Goal: Task Accomplishment & Management: Manage account settings

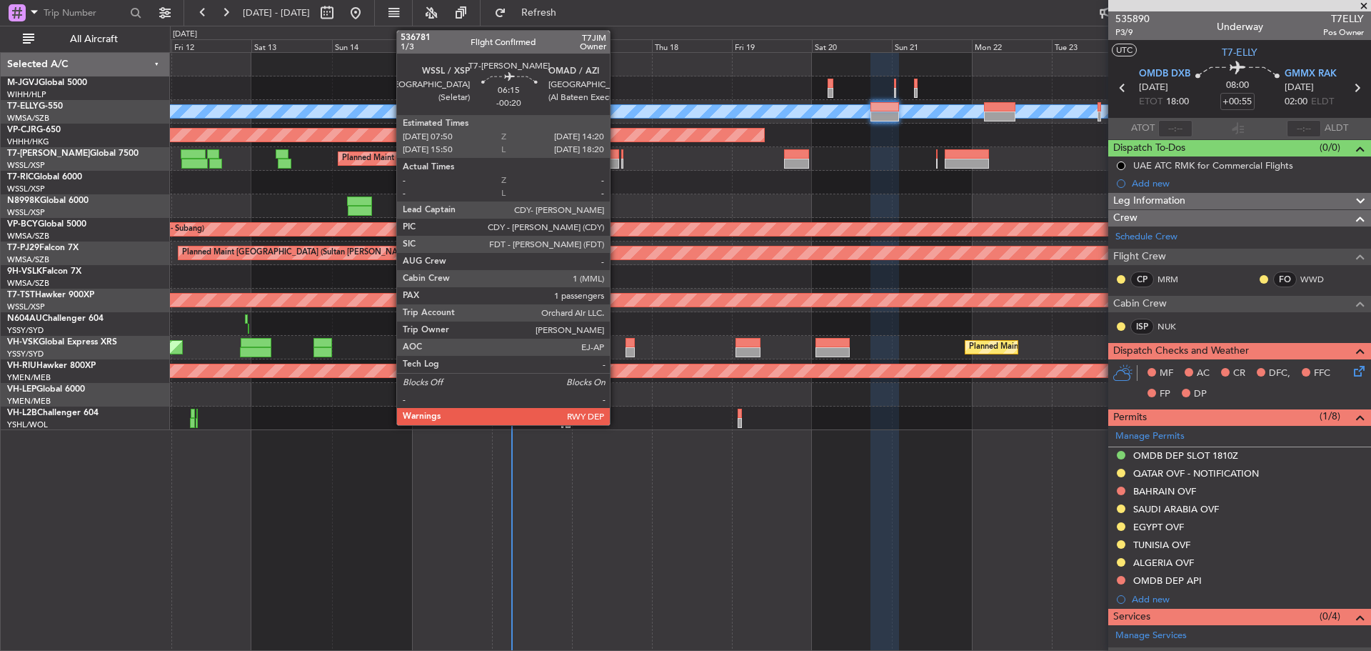
click at [616, 160] on div at bounding box center [608, 164] width 22 height 10
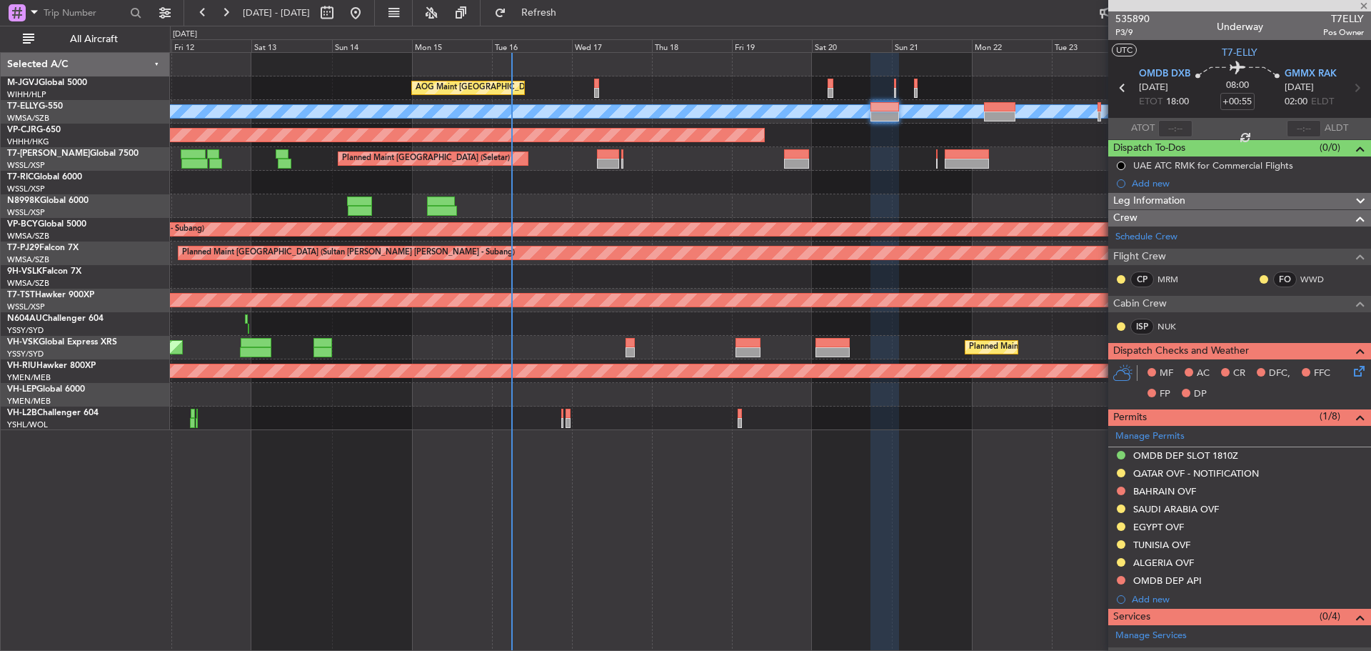
type input "-00:20"
type input "1"
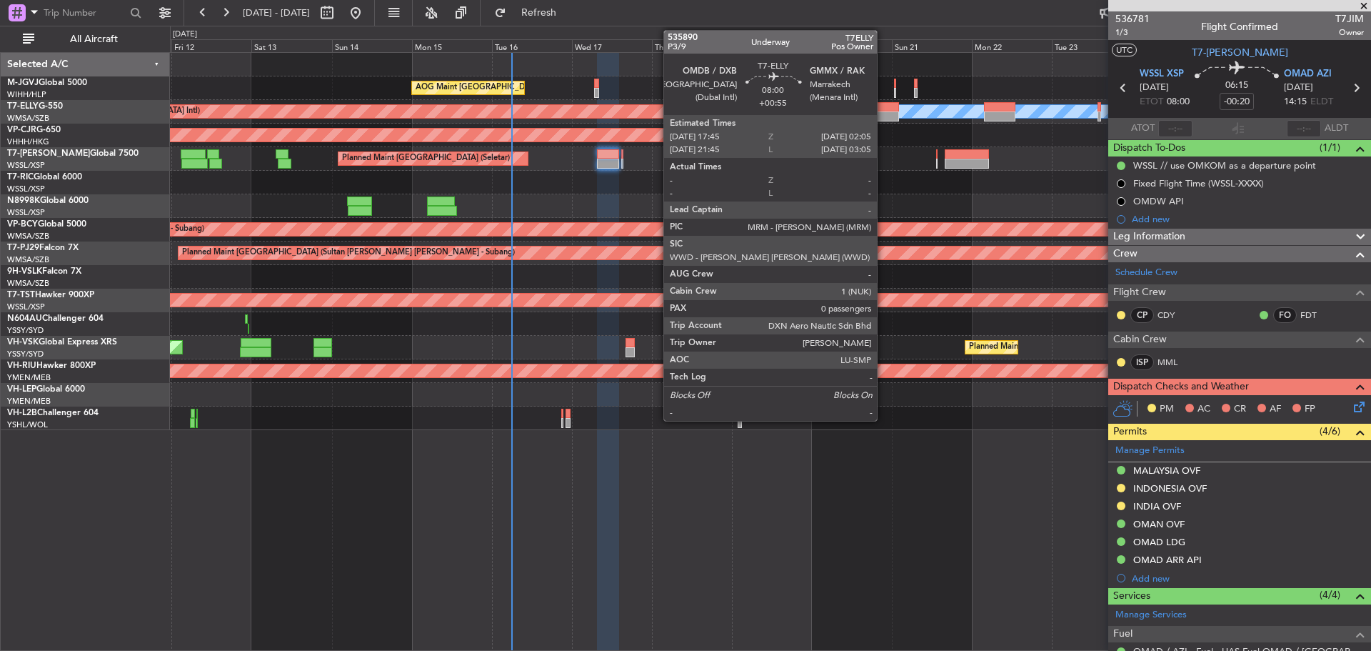
click at [884, 115] on div at bounding box center [885, 116] width 28 height 10
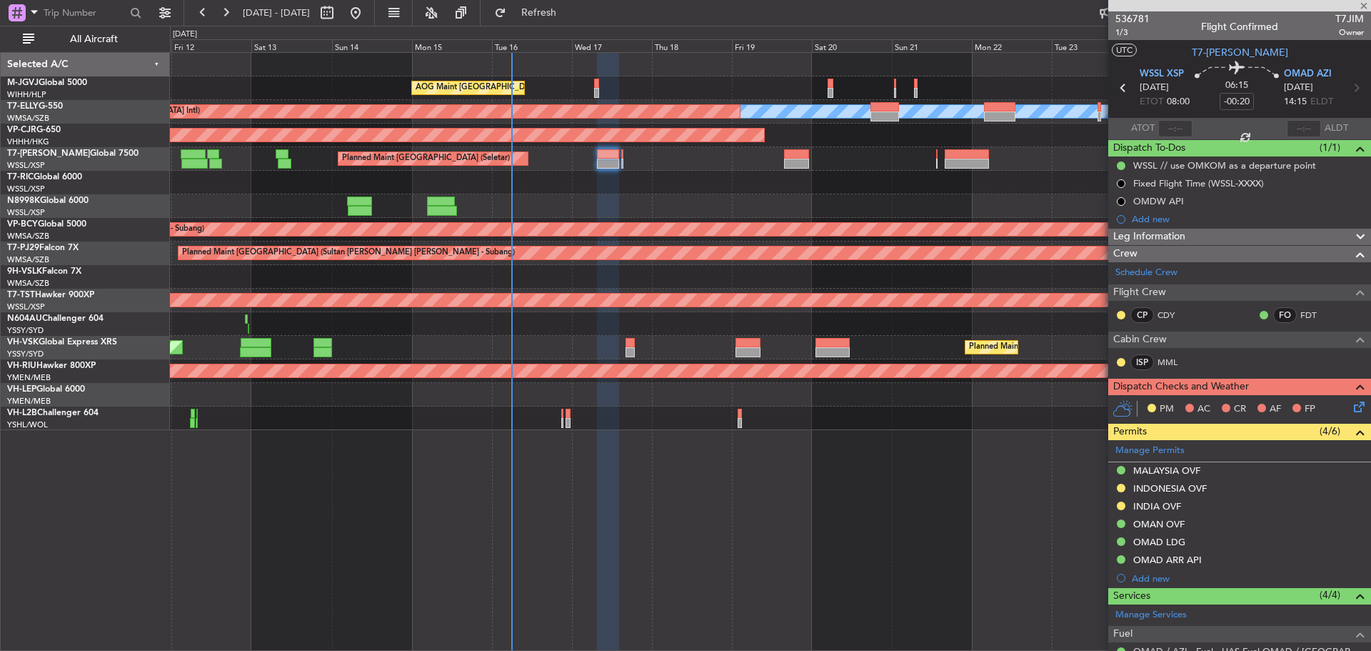
type input "+00:55"
type input "0"
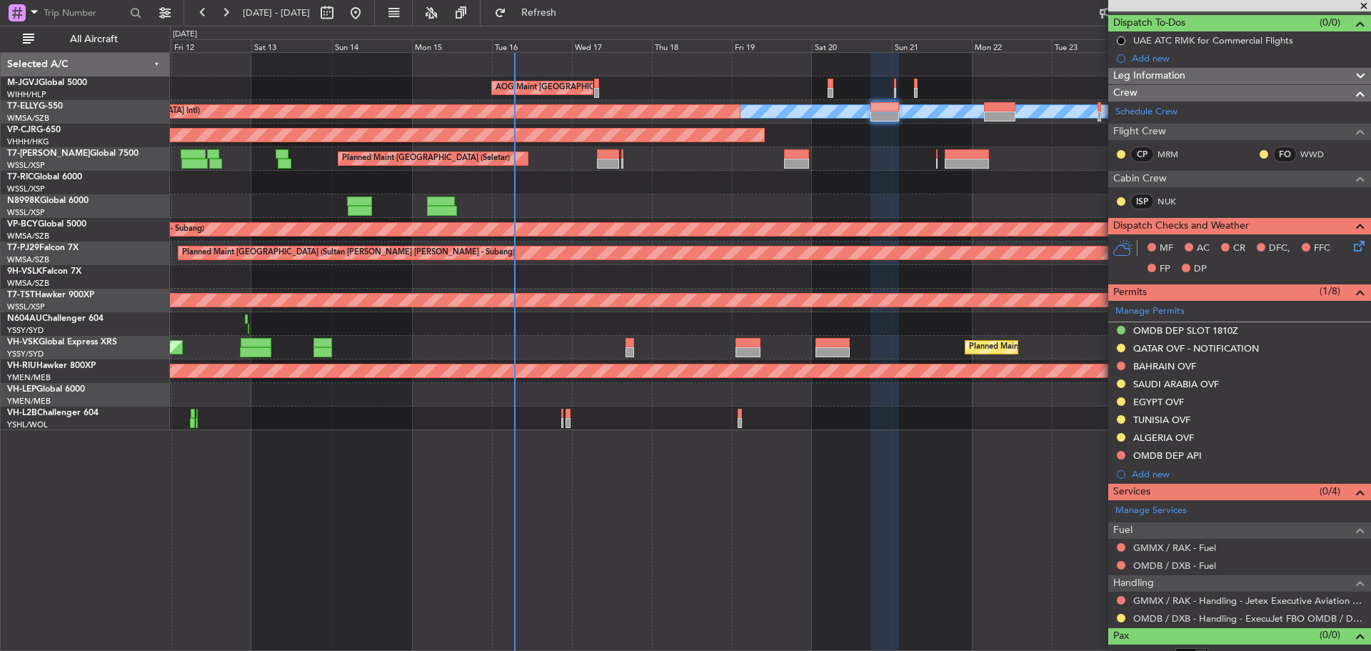
scroll to position [141, 0]
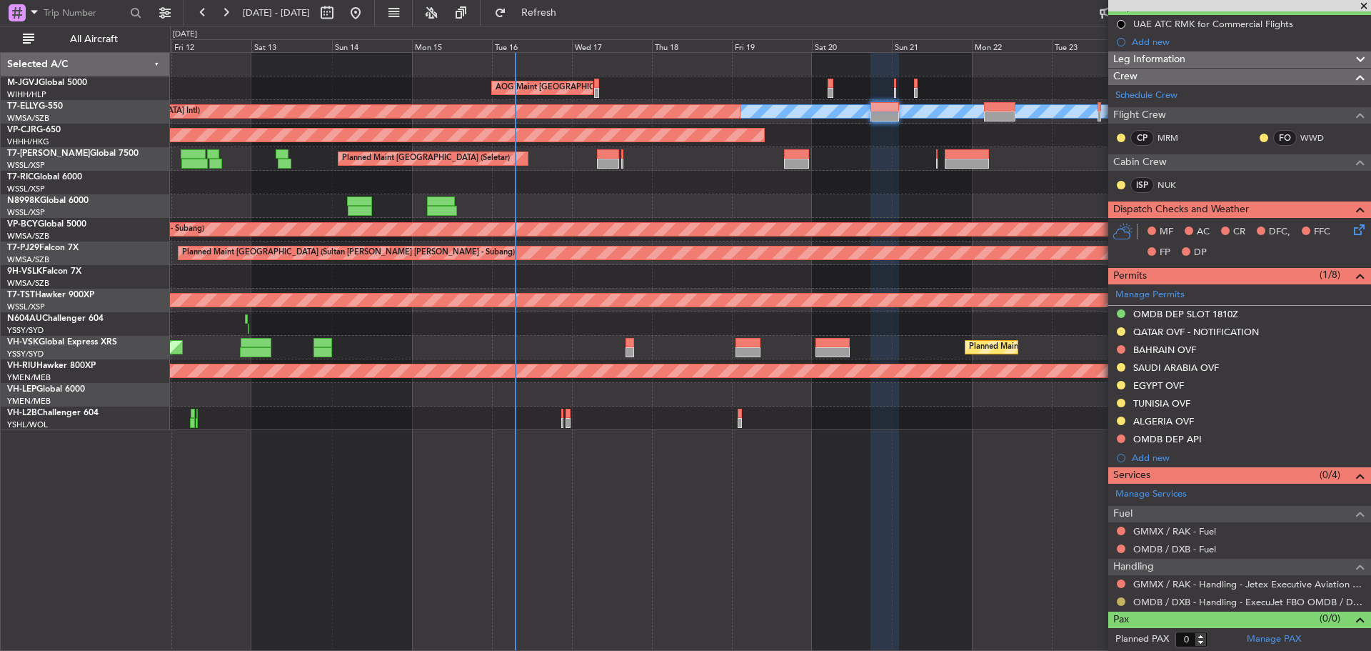
click at [1122, 601] on button at bounding box center [1121, 601] width 9 height 9
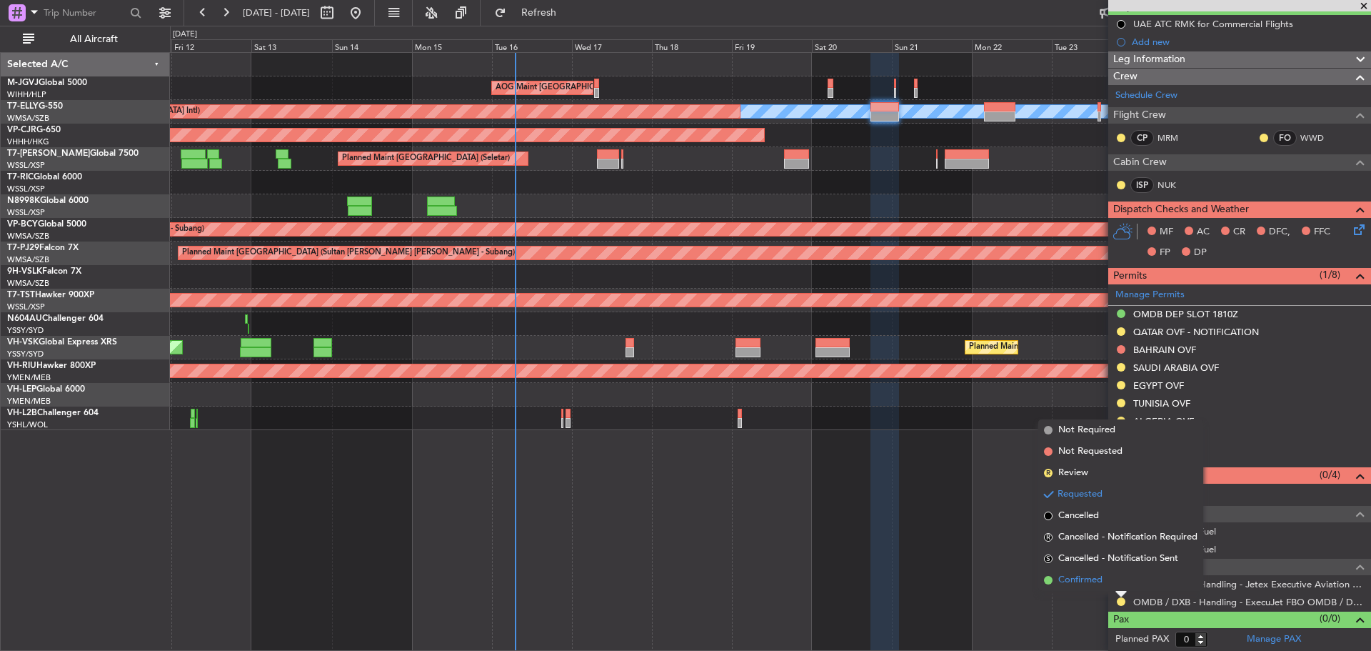
click at [1111, 582] on li "Confirmed" at bounding box center [1121, 579] width 165 height 21
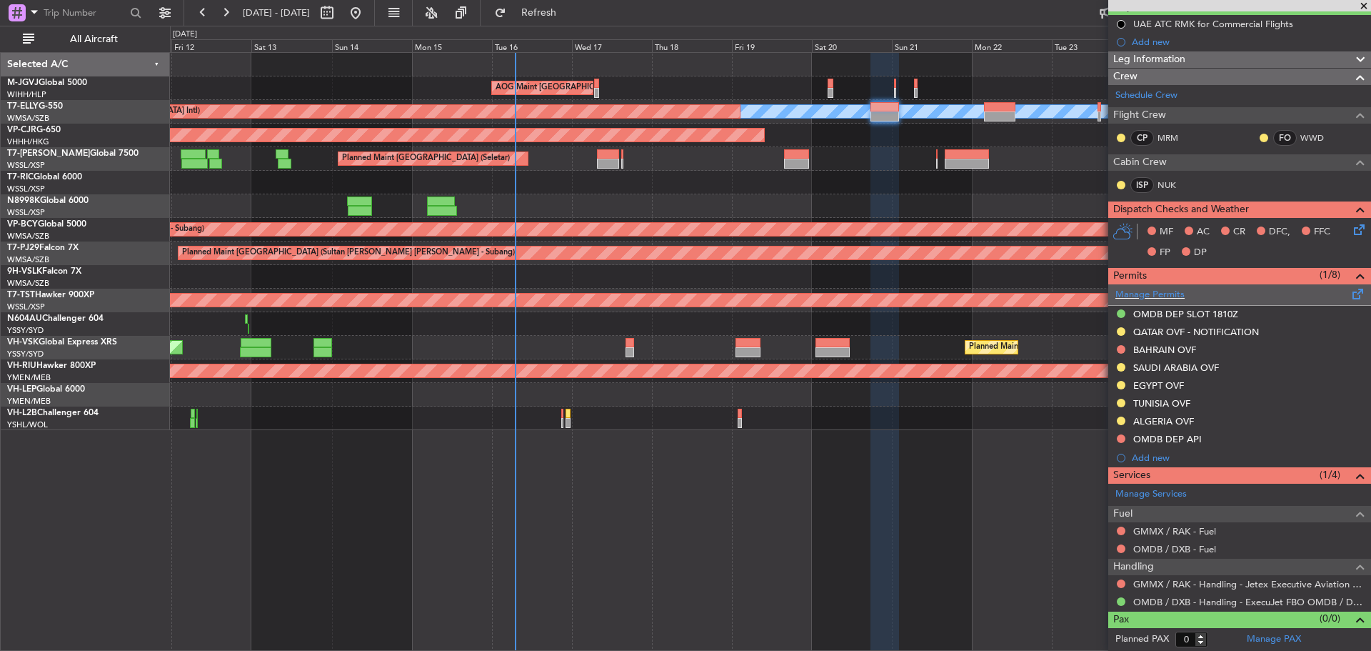
click at [1350, 296] on span at bounding box center [1358, 291] width 17 height 11
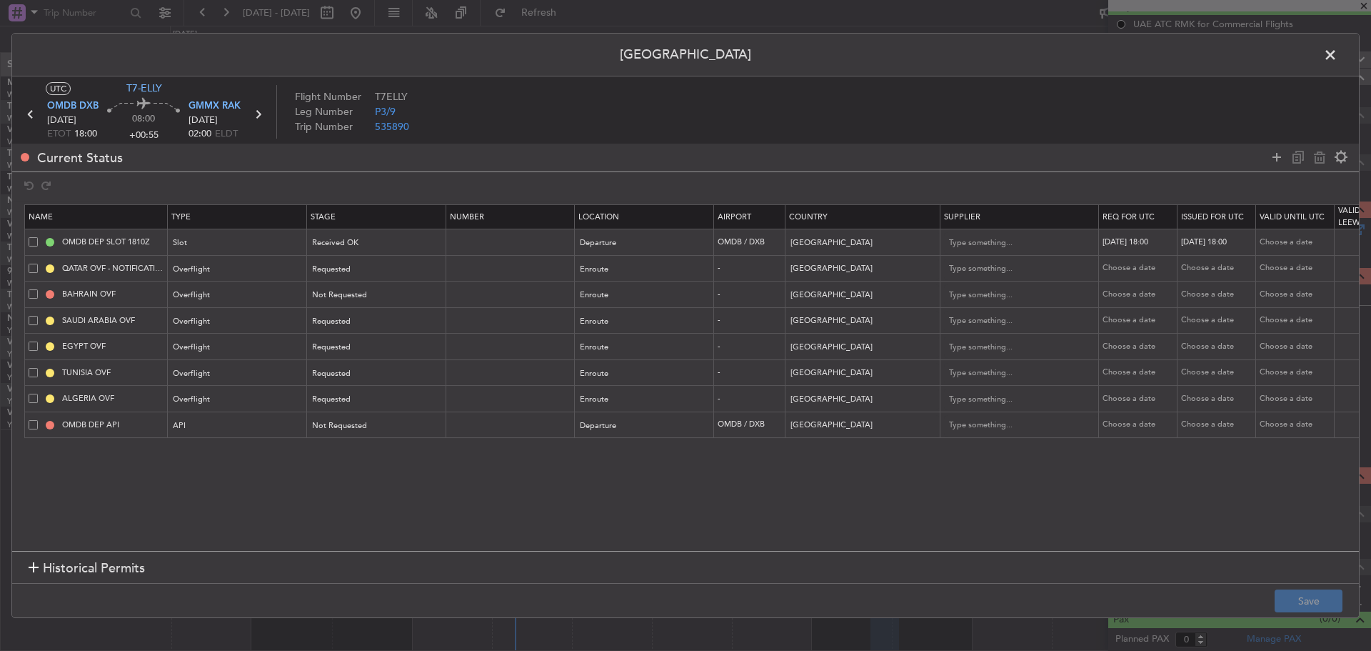
click at [31, 294] on span at bounding box center [33, 293] width 9 height 9
click at [39, 289] on input "checkbox" at bounding box center [39, 289] width 0 height 0
click at [1321, 161] on icon at bounding box center [1319, 157] width 17 height 17
type input "SAUDI ARABIA OVF"
type input "[GEOGRAPHIC_DATA]"
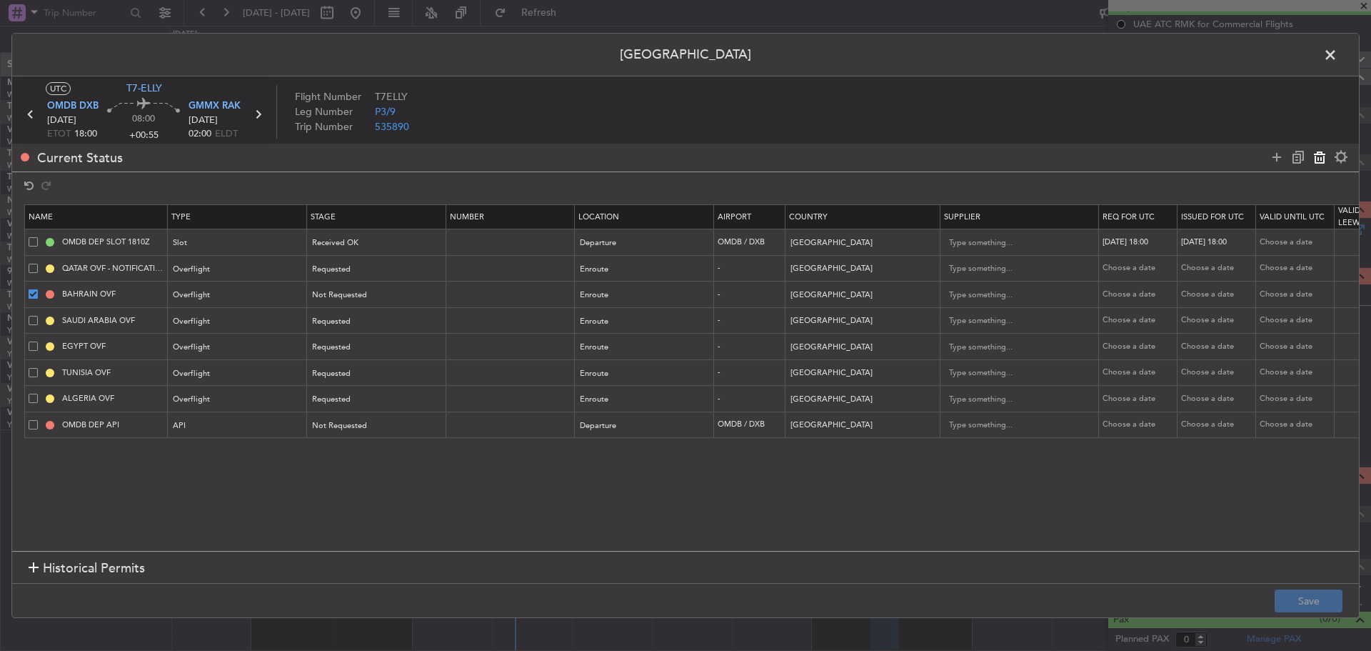
type input "EGYPT OVF"
type input "[GEOGRAPHIC_DATA]"
type input "TUNISIA OVF"
type input "[GEOGRAPHIC_DATA]"
type input "ALGERIA OVF"
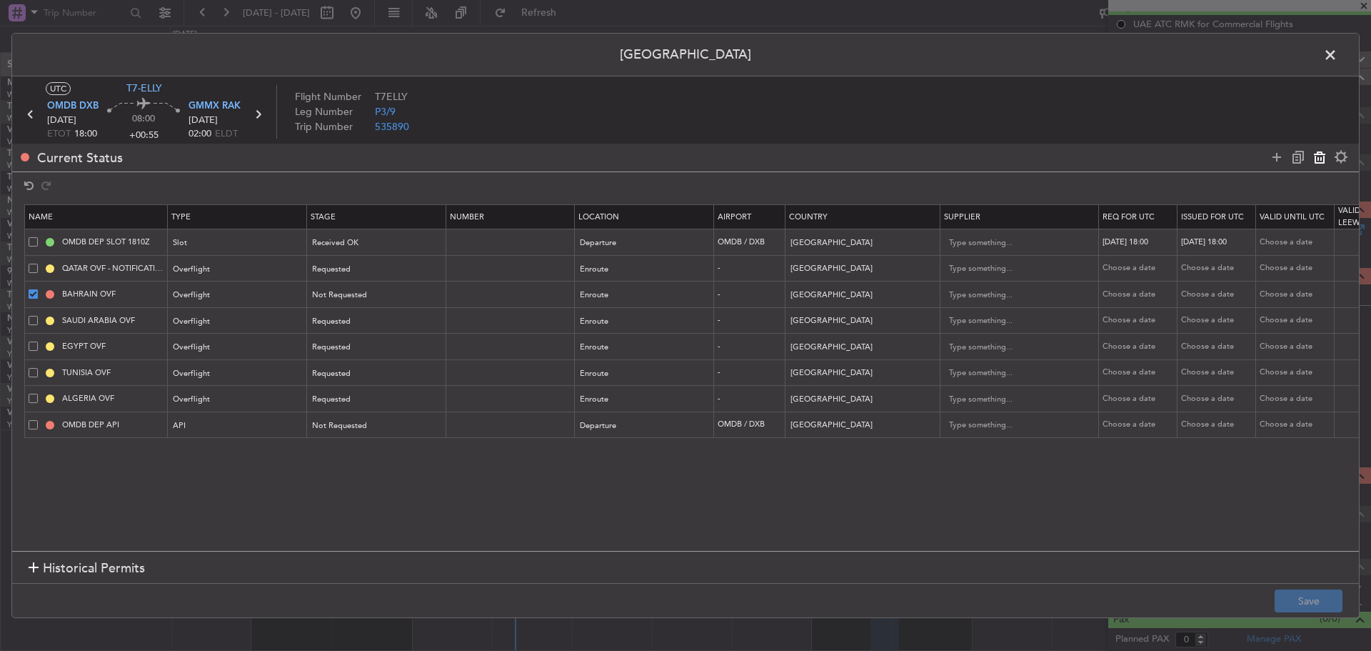
type input "[GEOGRAPHIC_DATA]"
type input "OMDB DEP API"
type input "[GEOGRAPHIC_DATA]"
type input "1"
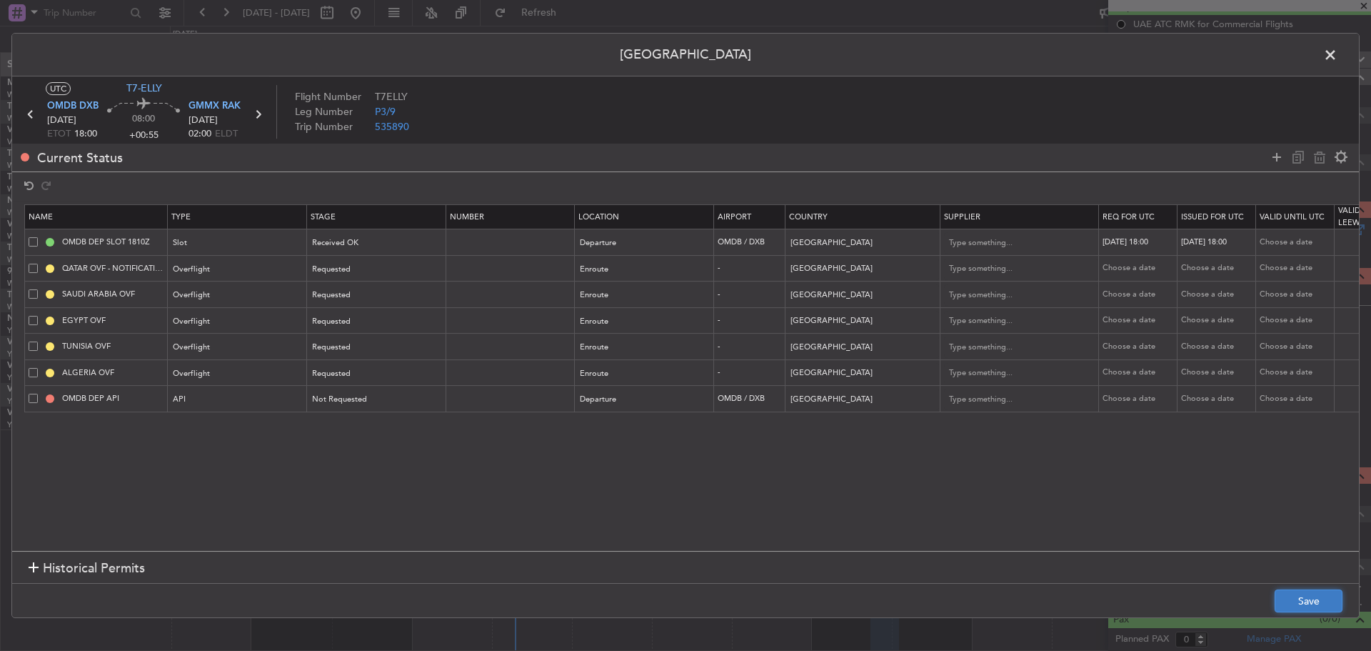
click at [1295, 594] on button "Save" at bounding box center [1309, 600] width 68 height 23
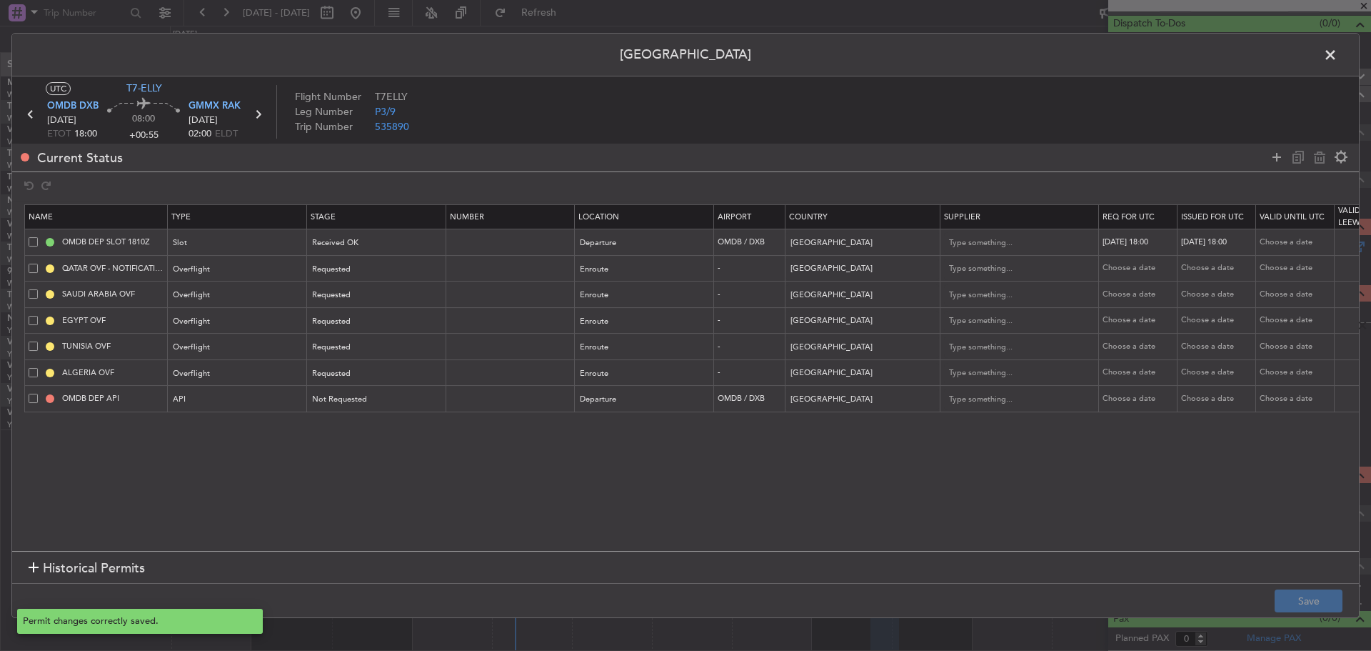
scroll to position [124, 0]
click at [1338, 51] on span at bounding box center [1338, 58] width 0 height 29
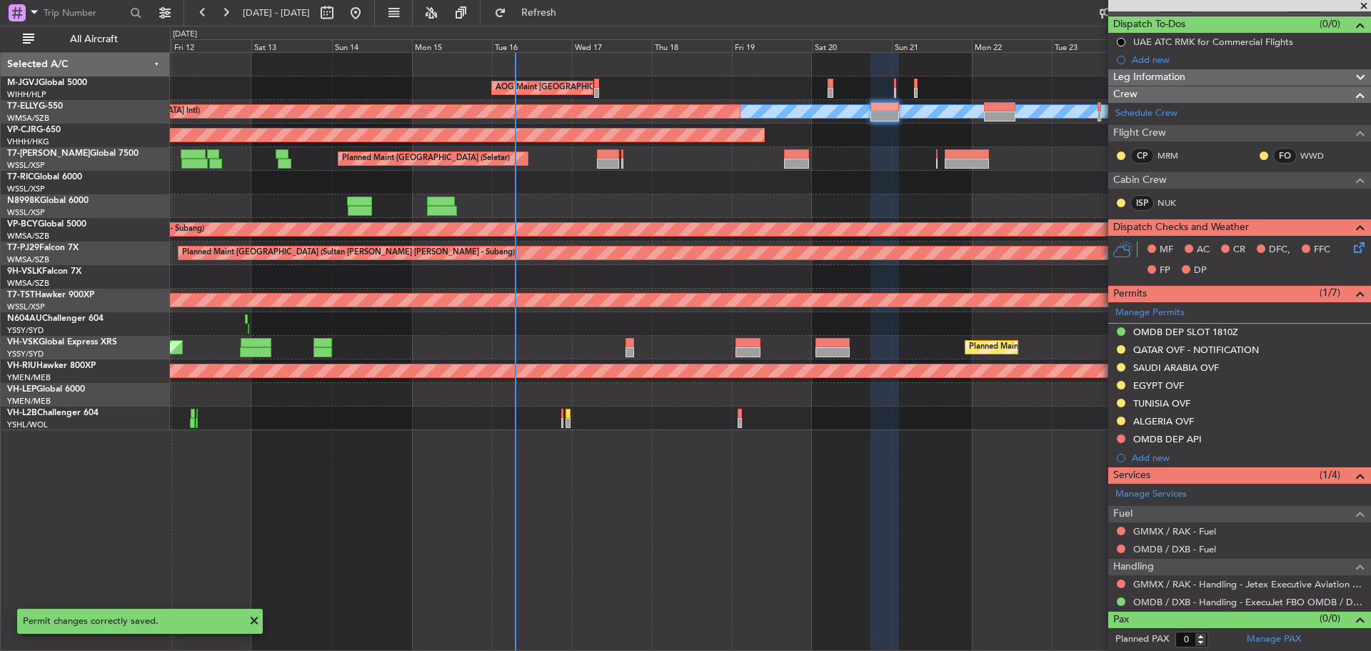
click at [711, 205] on div "Planned Maint [GEOGRAPHIC_DATA] (Seletar)" at bounding box center [770, 206] width 1201 height 24
click at [75, 82] on link "M-JGVJ Global 5000" at bounding box center [47, 83] width 80 height 9
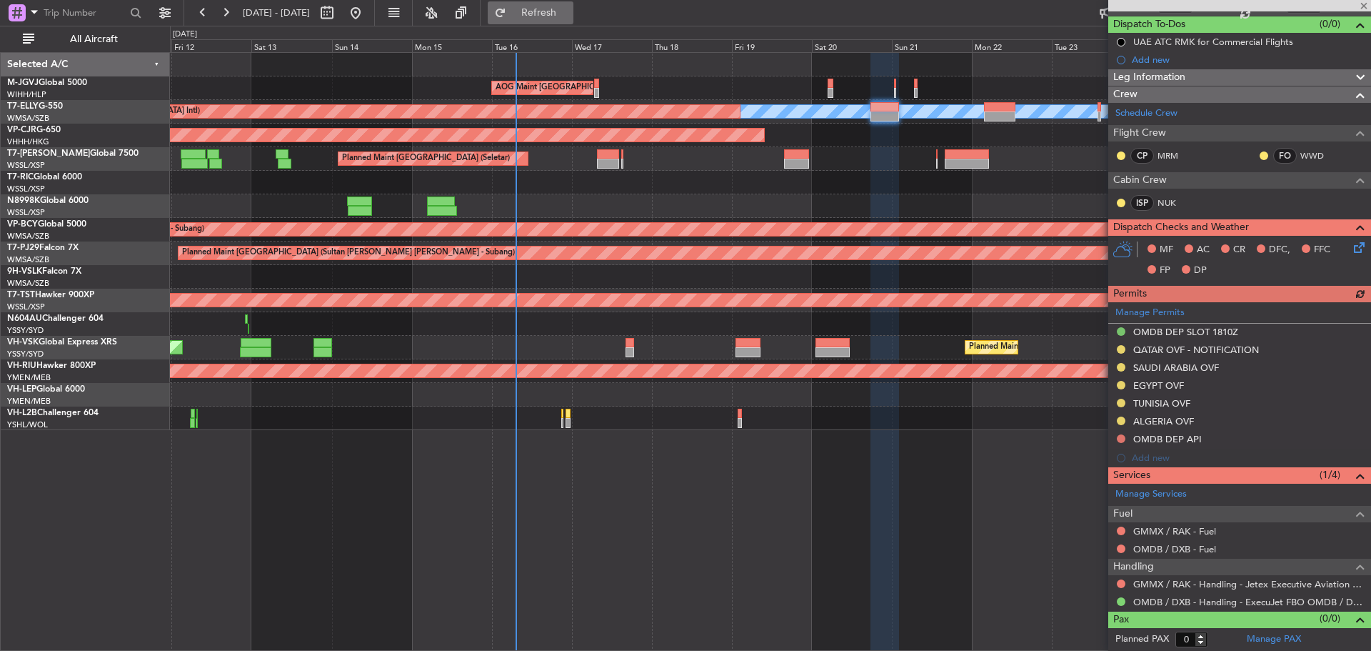
click at [569, 18] on span "Refresh" at bounding box center [539, 13] width 60 height 10
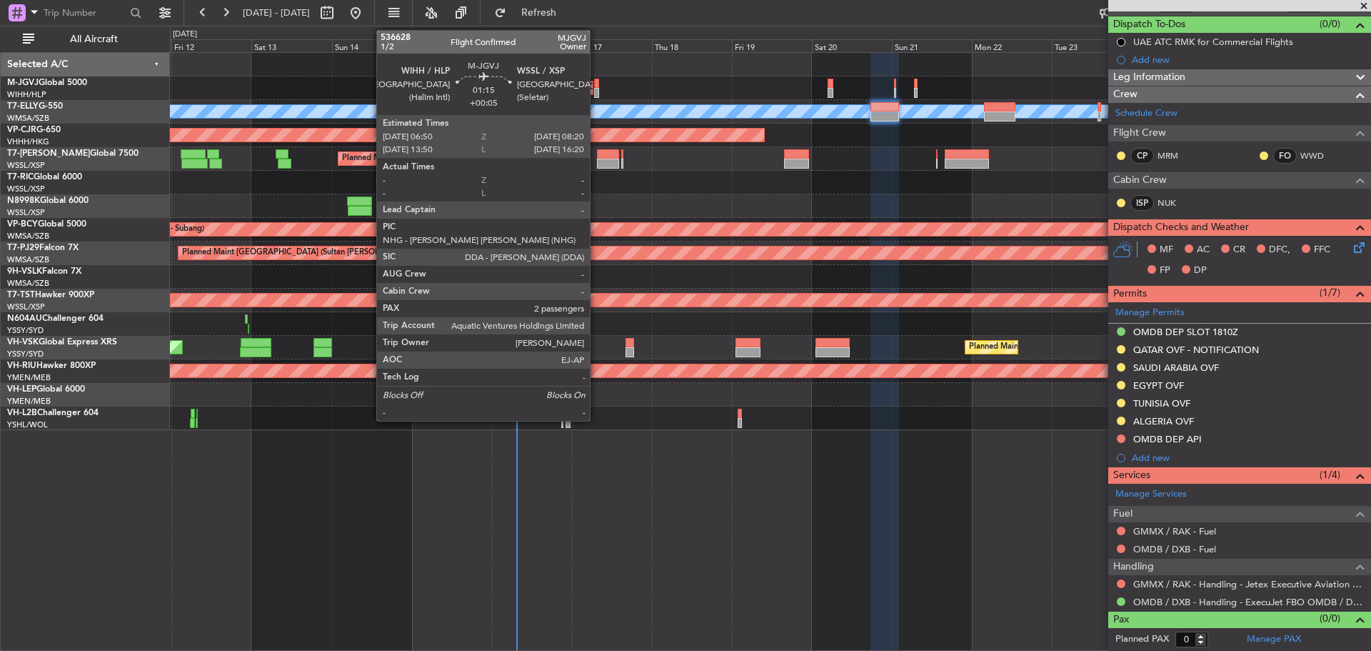
click at [596, 89] on div at bounding box center [597, 93] width 6 height 10
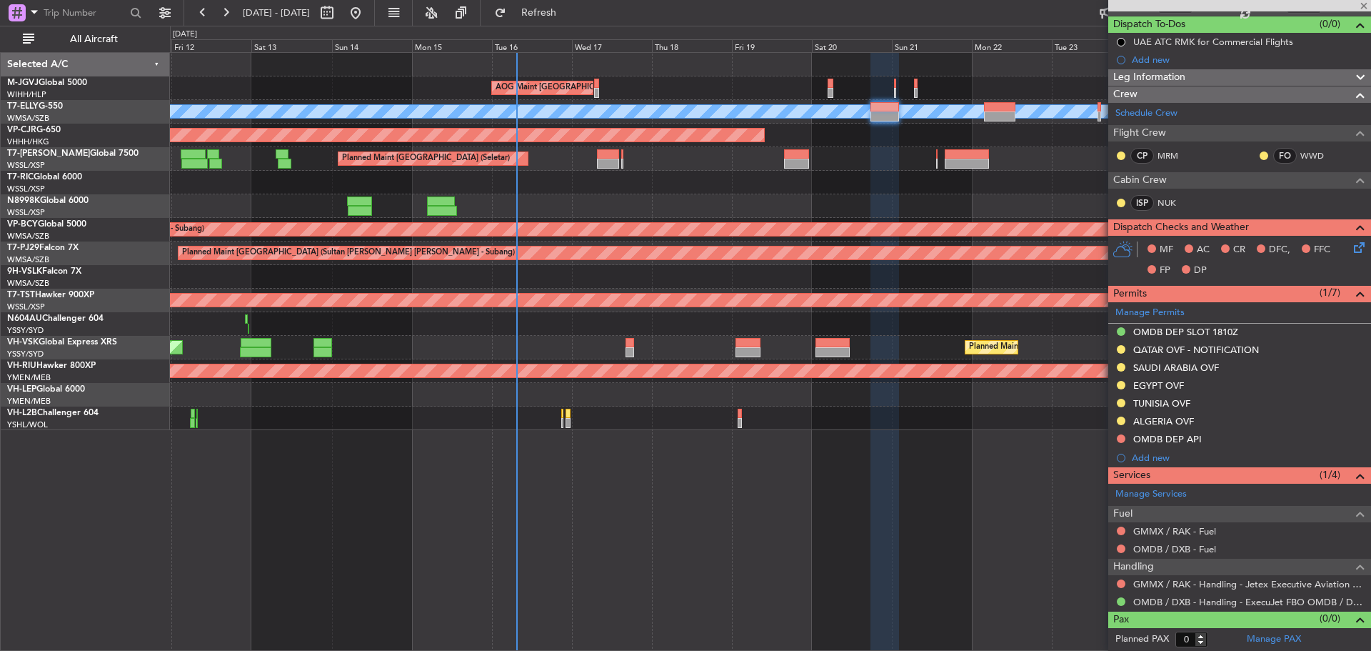
type input "+00:05"
type input "2"
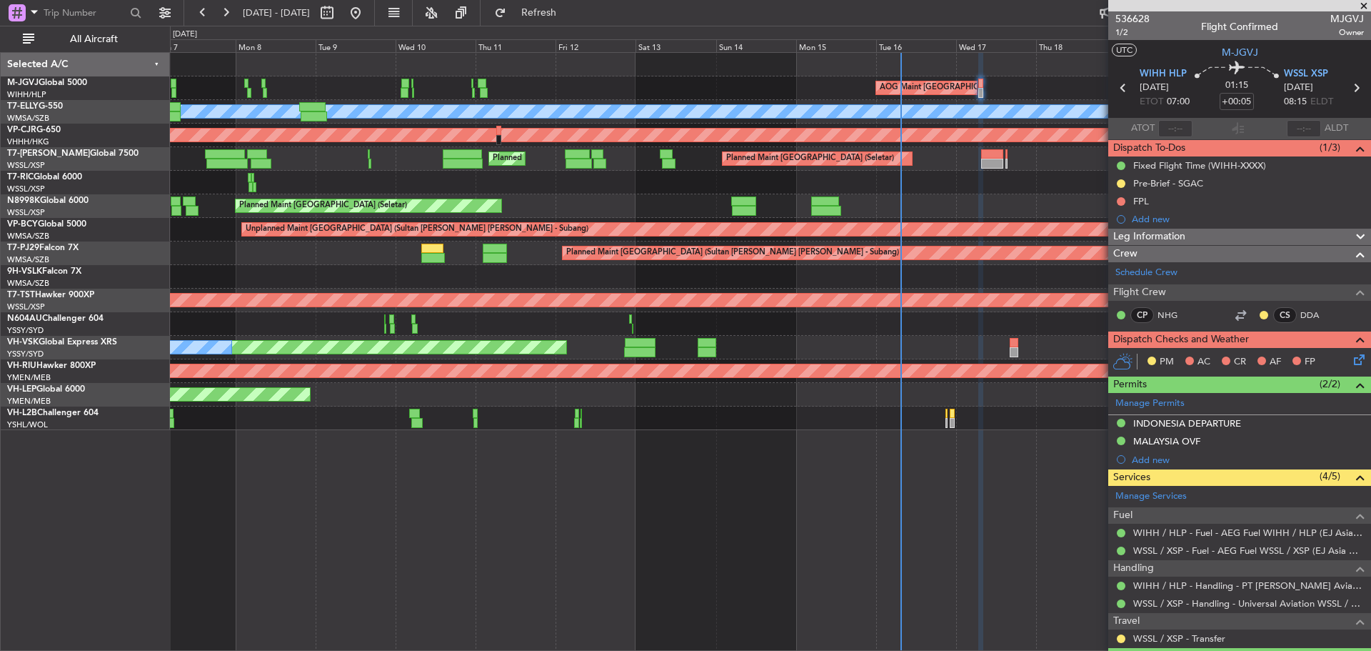
click at [884, 178] on div "AOG Maint [GEOGRAPHIC_DATA] (Halim Intl) Planned Maint [GEOGRAPHIC_DATA] (Selet…" at bounding box center [770, 241] width 1201 height 377
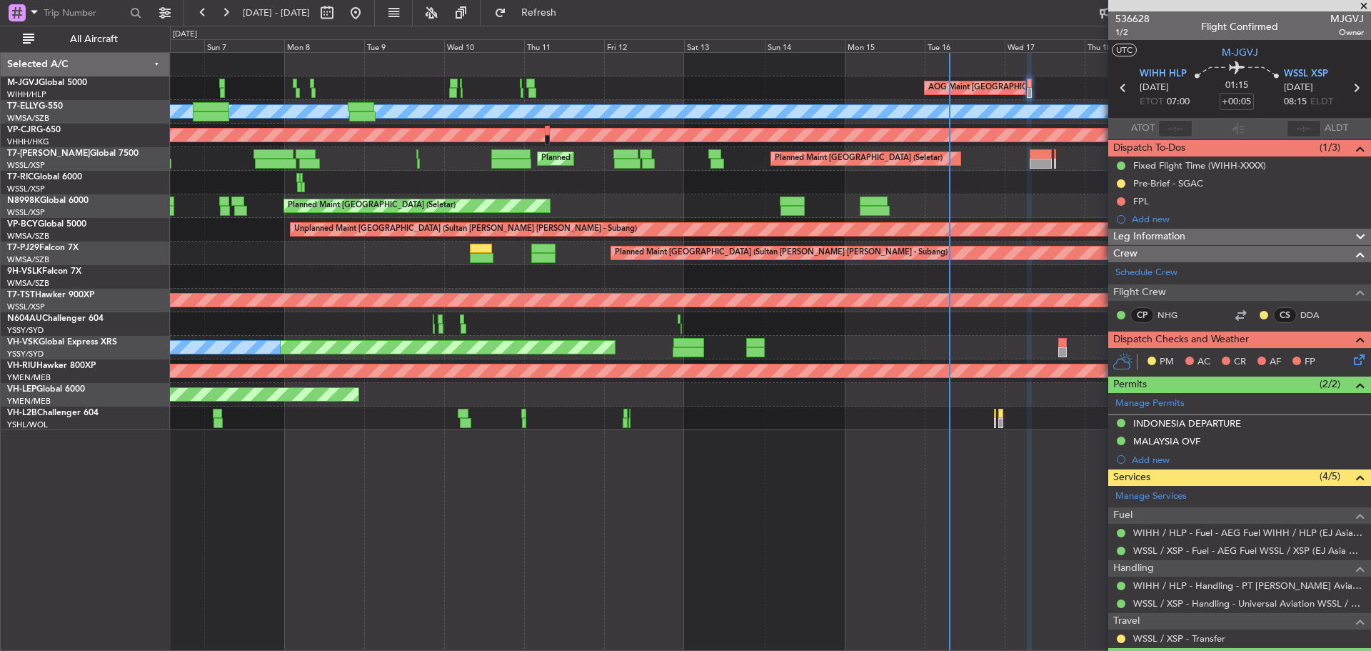
click at [621, 201] on div "Planned Maint [GEOGRAPHIC_DATA] (Seletar)" at bounding box center [770, 206] width 1201 height 24
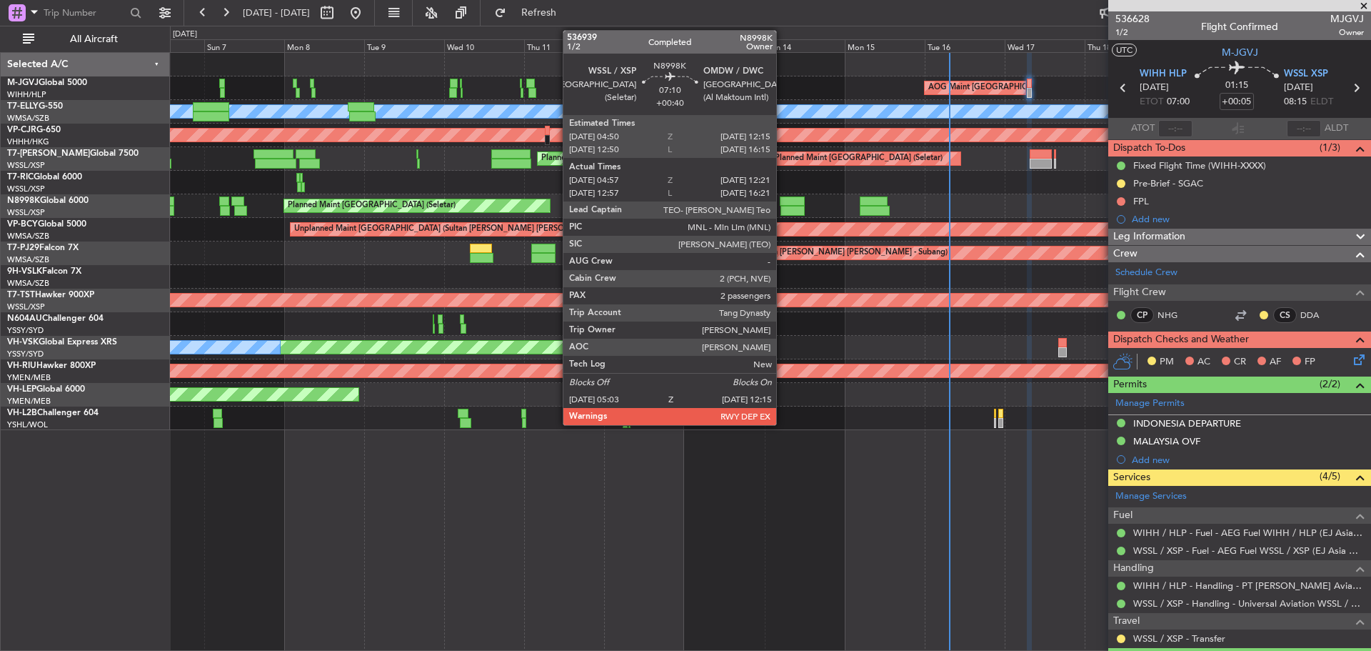
click at [783, 206] on div at bounding box center [793, 211] width 24 height 10
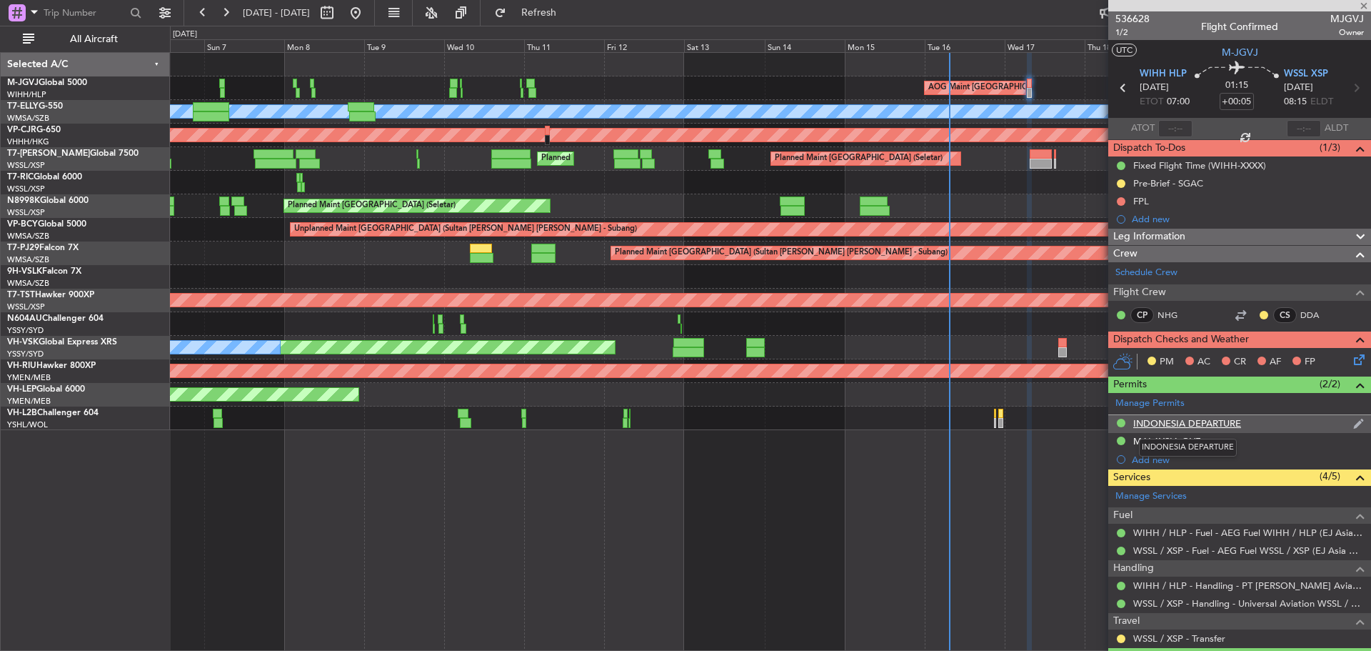
type input "+00:40"
type input "05:07"
type input "12:16"
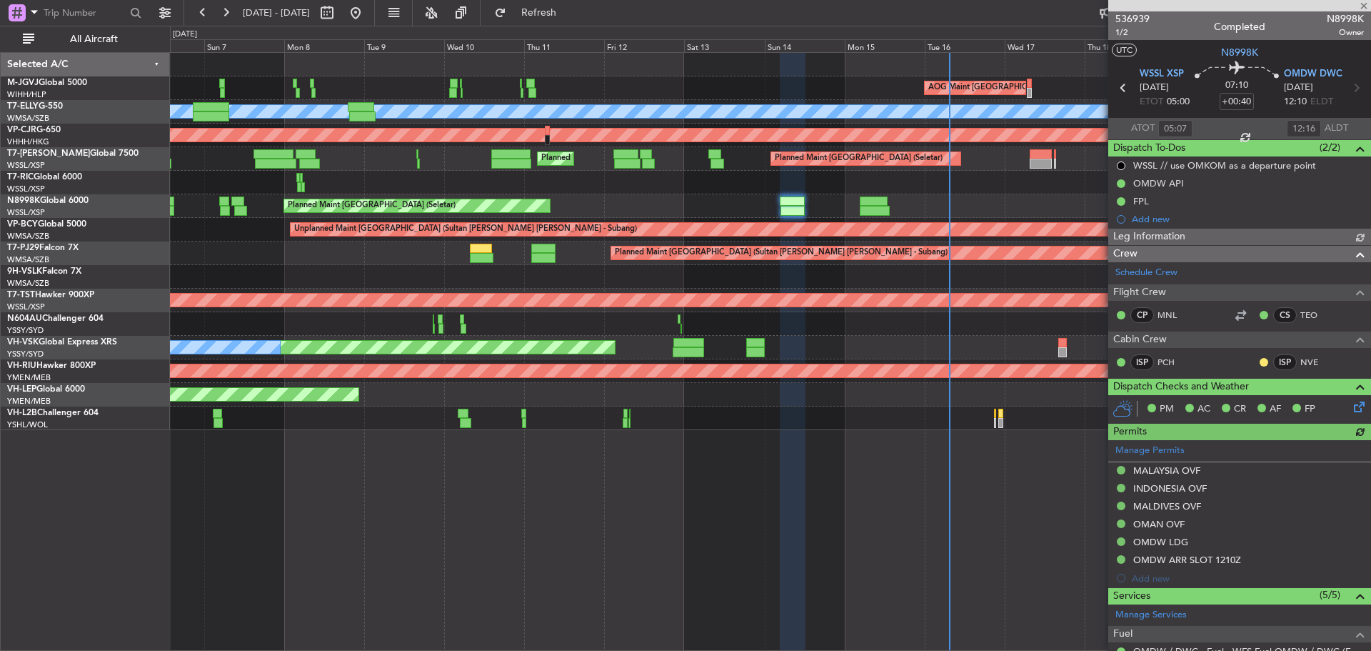
type input "[PERSON_NAME] (BTA)"
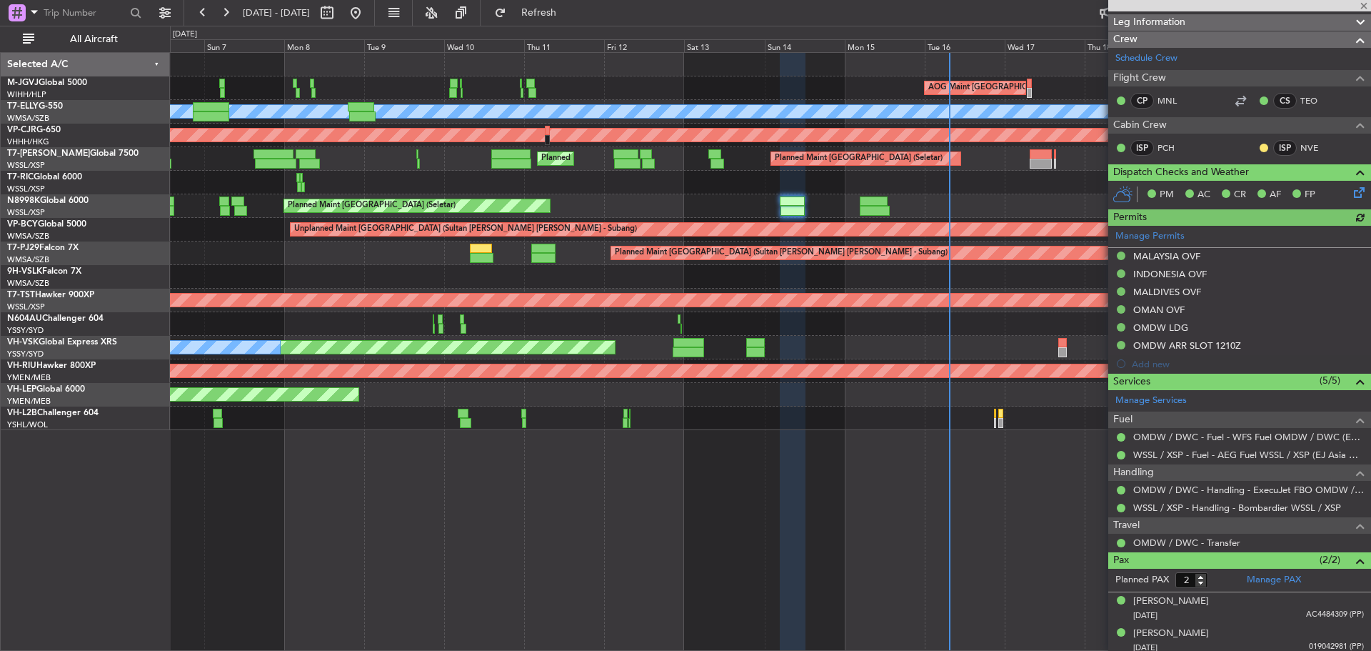
scroll to position [219, 0]
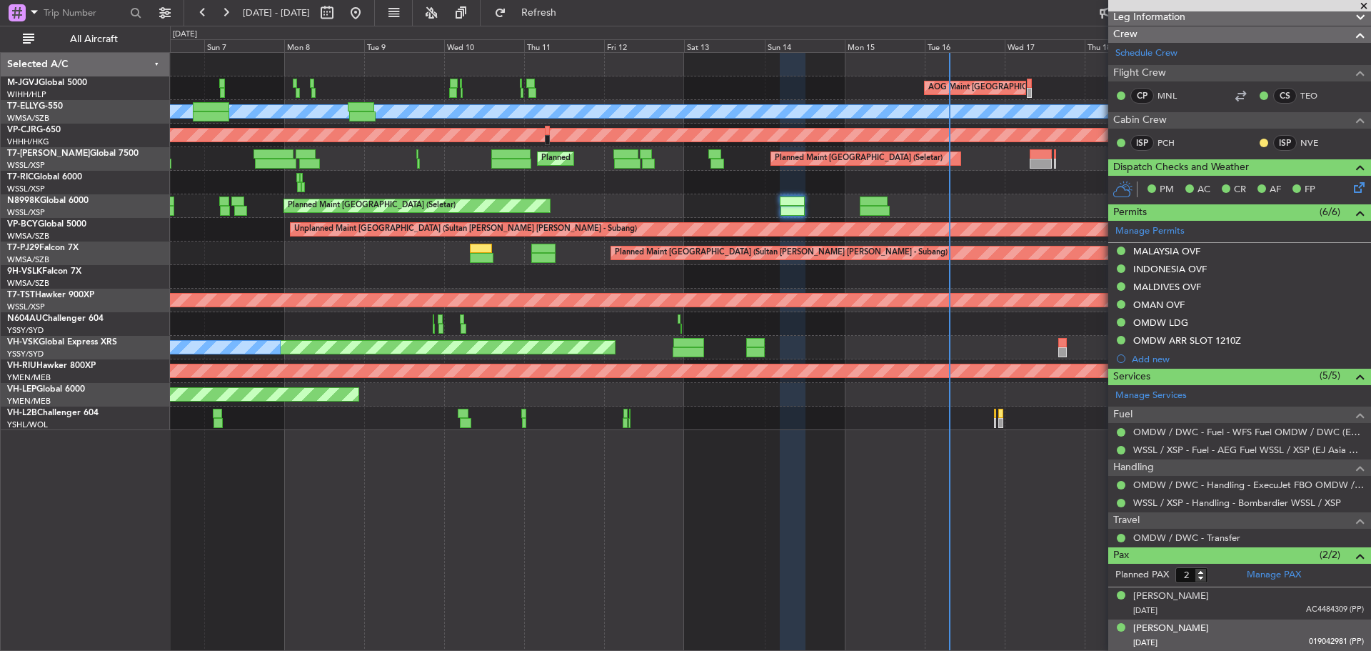
click at [1259, 636] on div "[DATE] 019042981 (PP)" at bounding box center [1249, 643] width 231 height 14
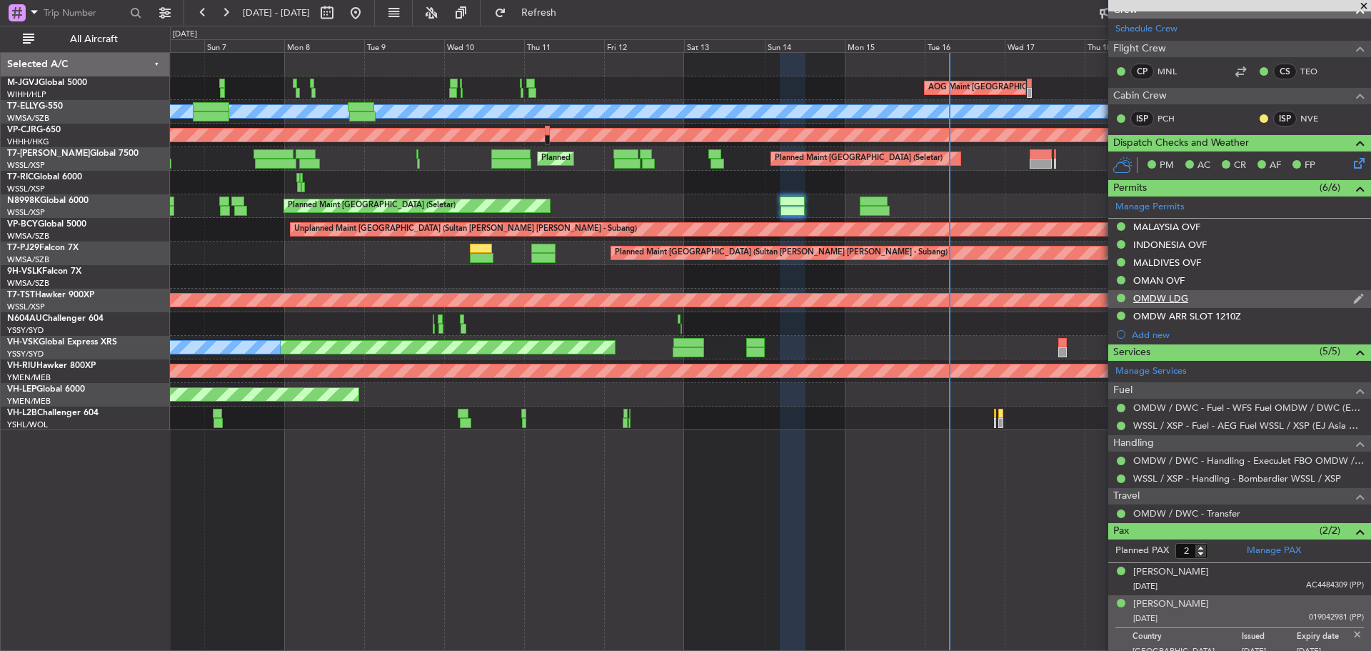
scroll to position [254, 0]
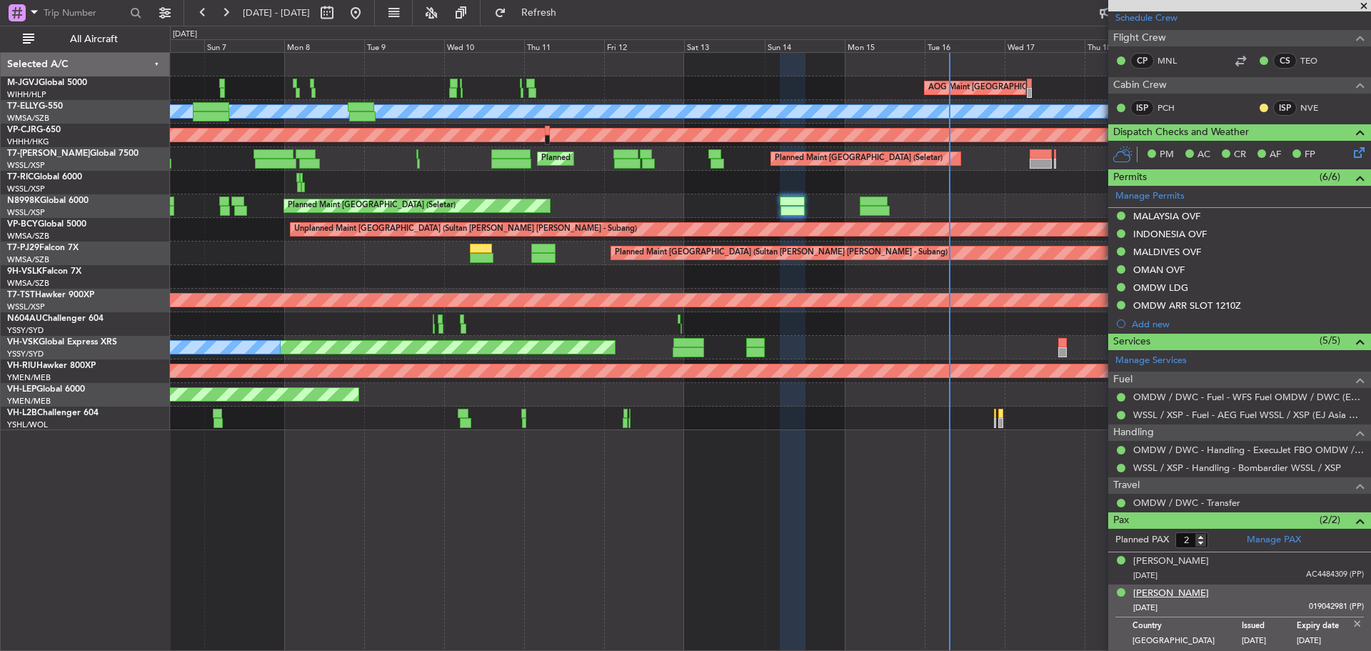
click at [1209, 591] on div "[PERSON_NAME]" at bounding box center [1172, 593] width 76 height 14
type input "[PERSON_NAME] (BTA)"
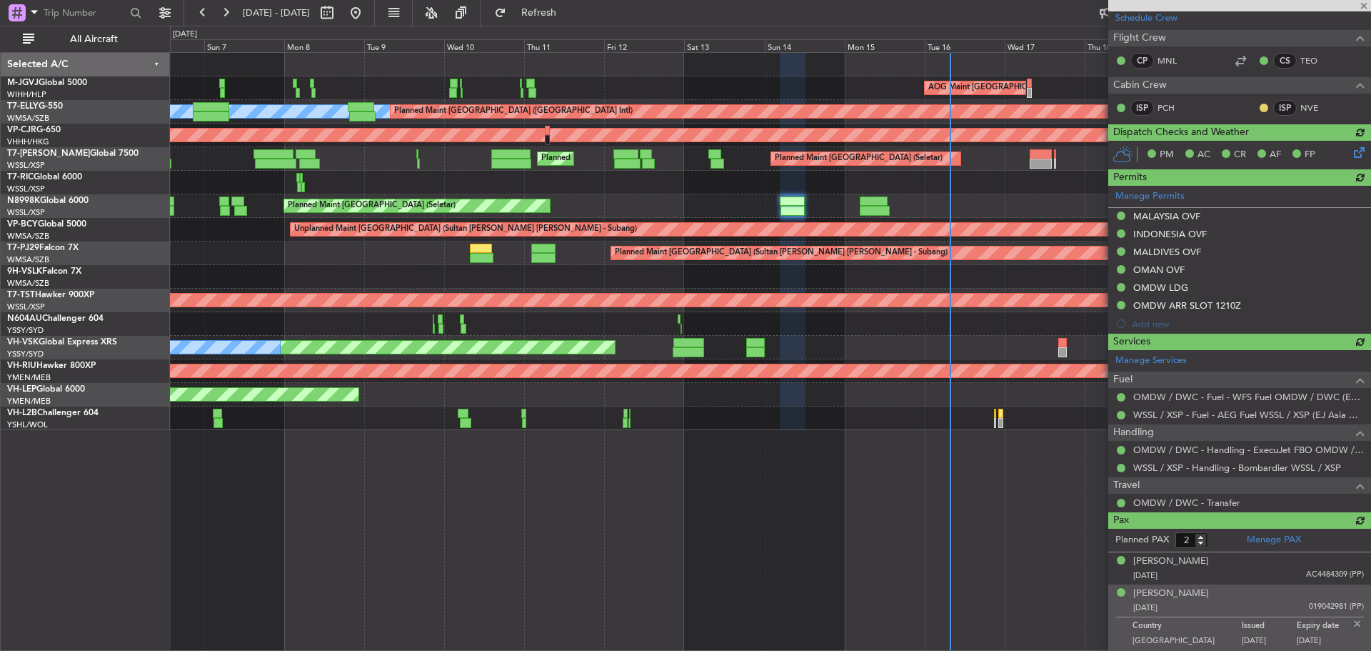
type input "[PERSON_NAME] (BTA)"
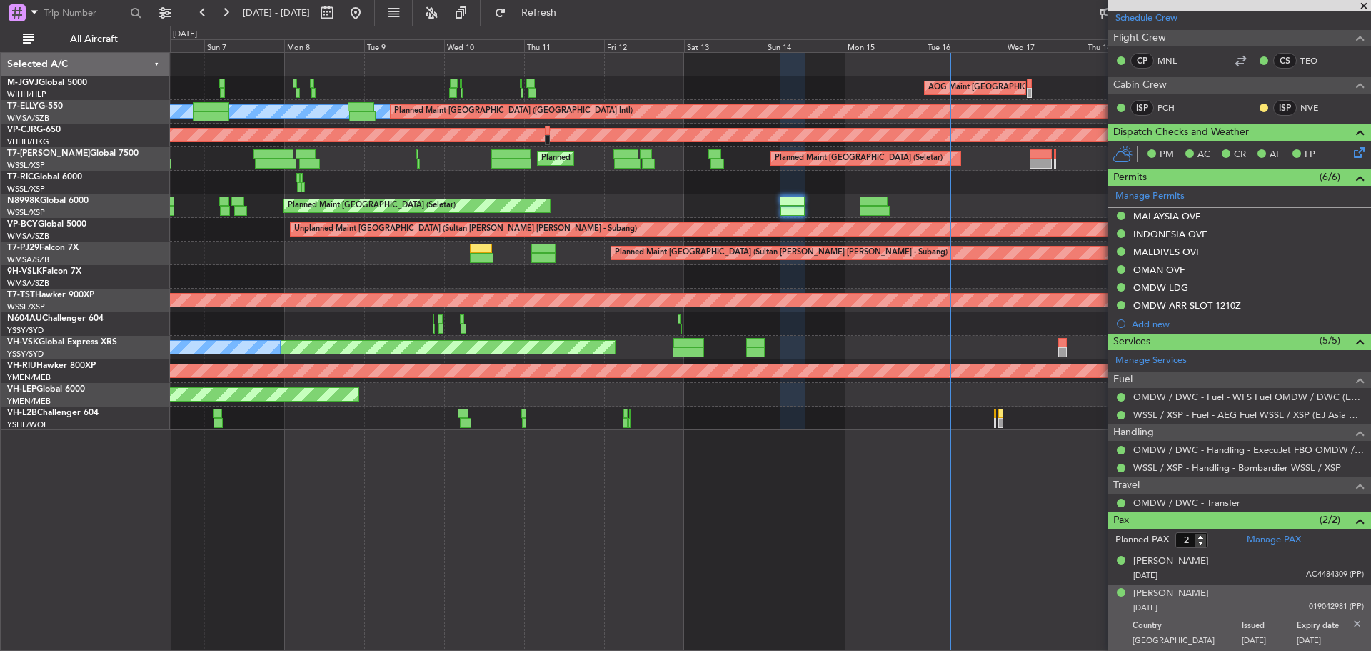
type input "[PERSON_NAME] (BTA)"
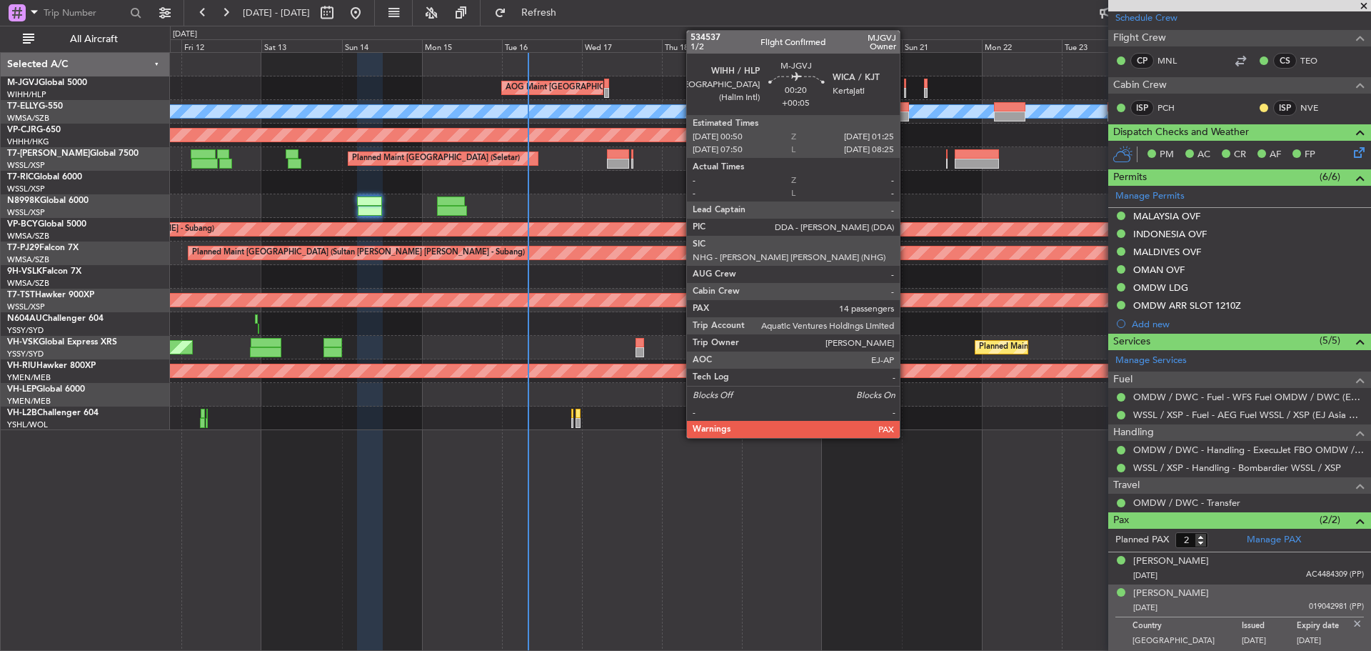
click at [906, 91] on div at bounding box center [905, 93] width 2 height 10
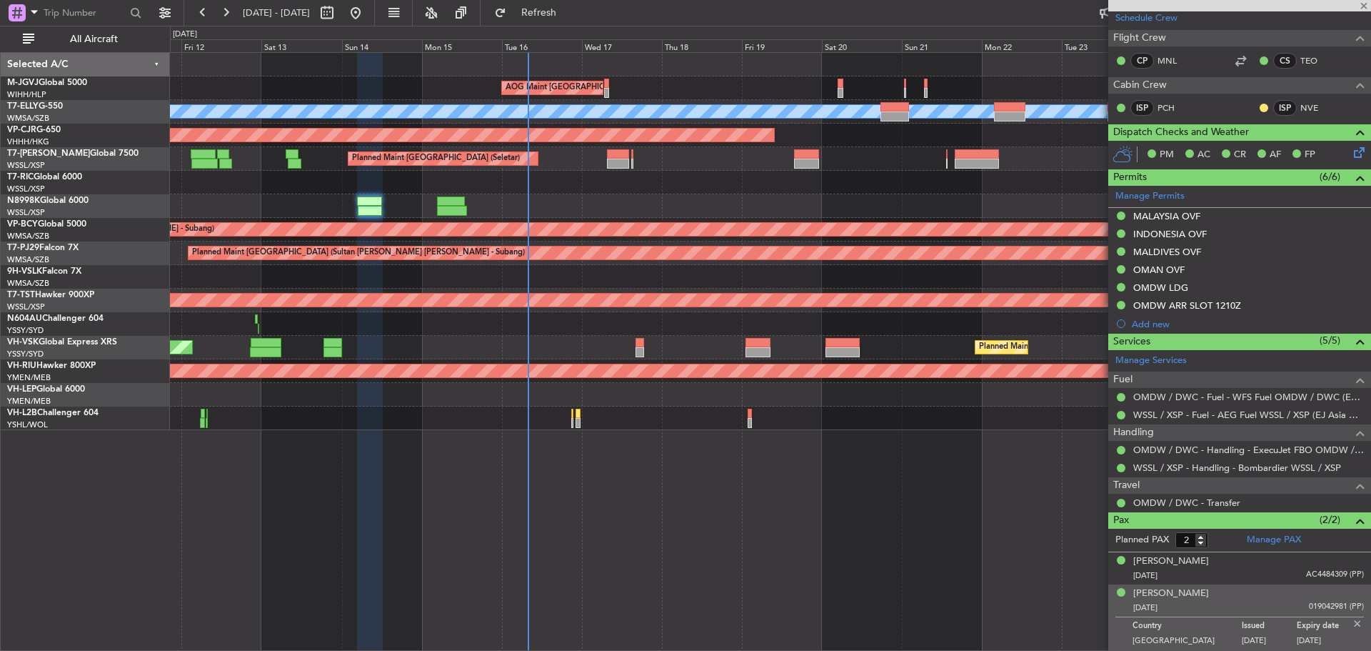
type input "+00:05"
type input "14"
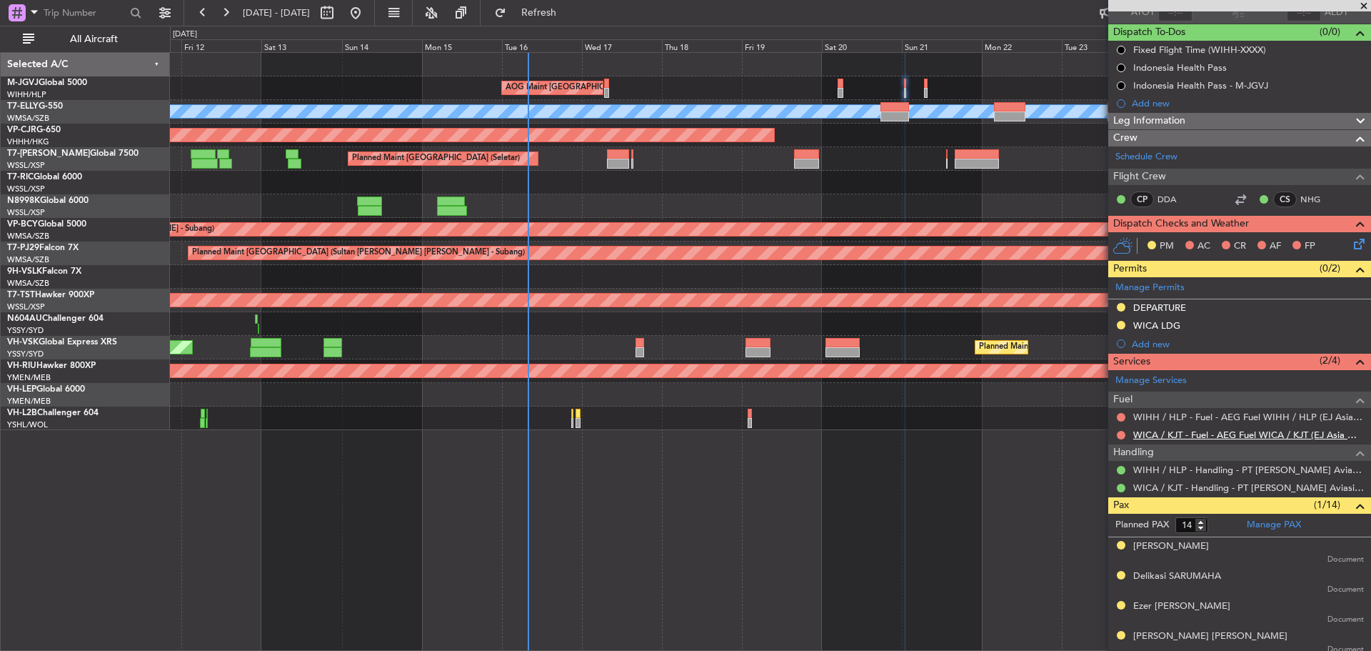
scroll to position [426, 0]
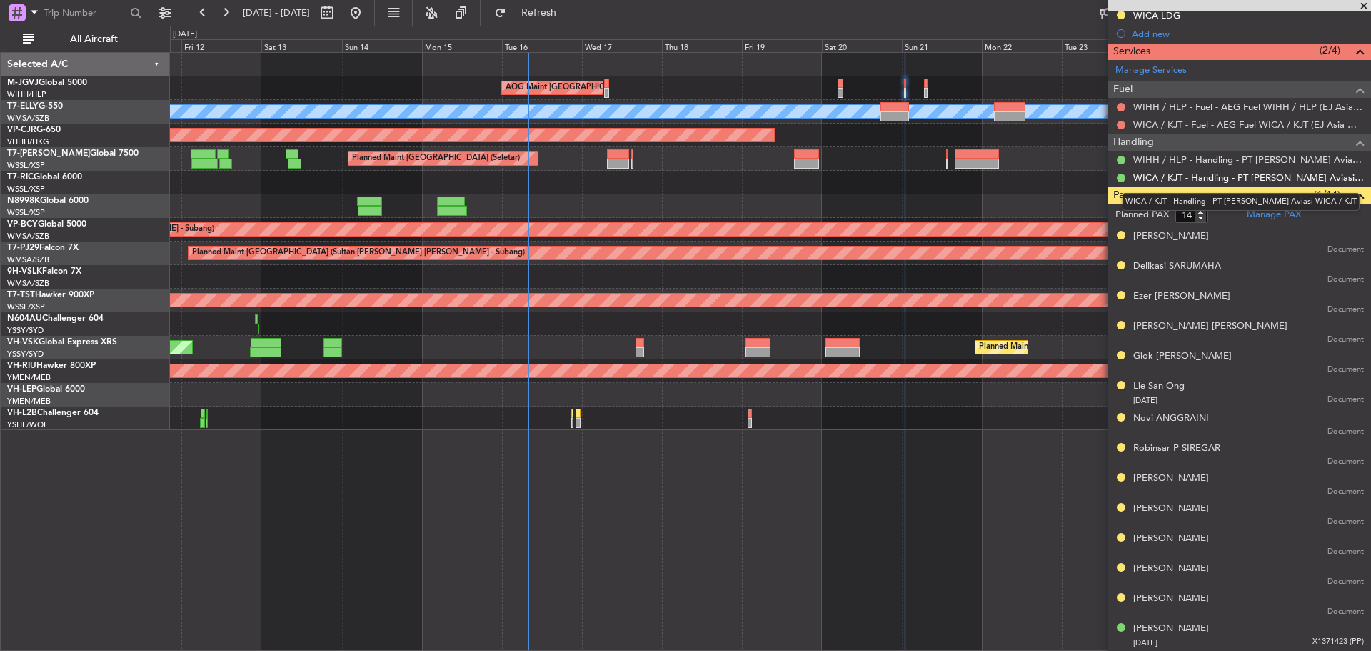
click at [1204, 176] on link "WICA / KJT - Handling - PT [PERSON_NAME] Aviasi WICA / KJT" at bounding box center [1249, 177] width 231 height 12
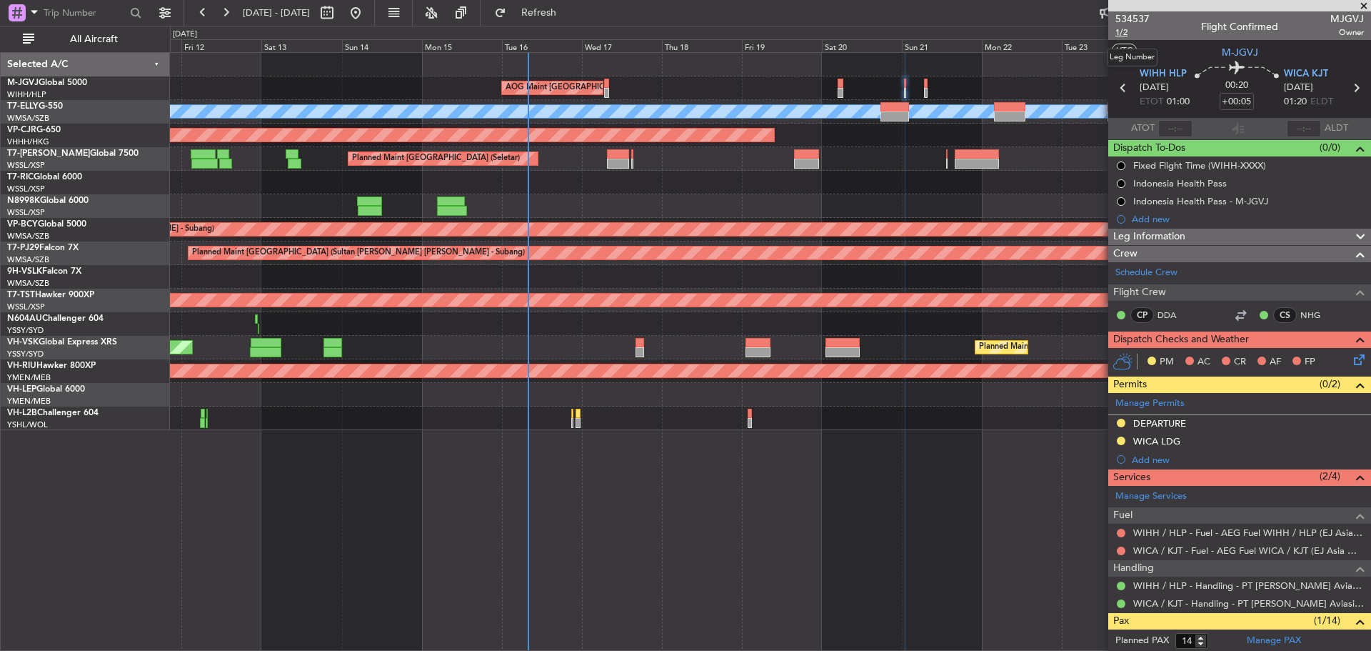
click at [1124, 29] on span "1/2" at bounding box center [1133, 32] width 34 height 12
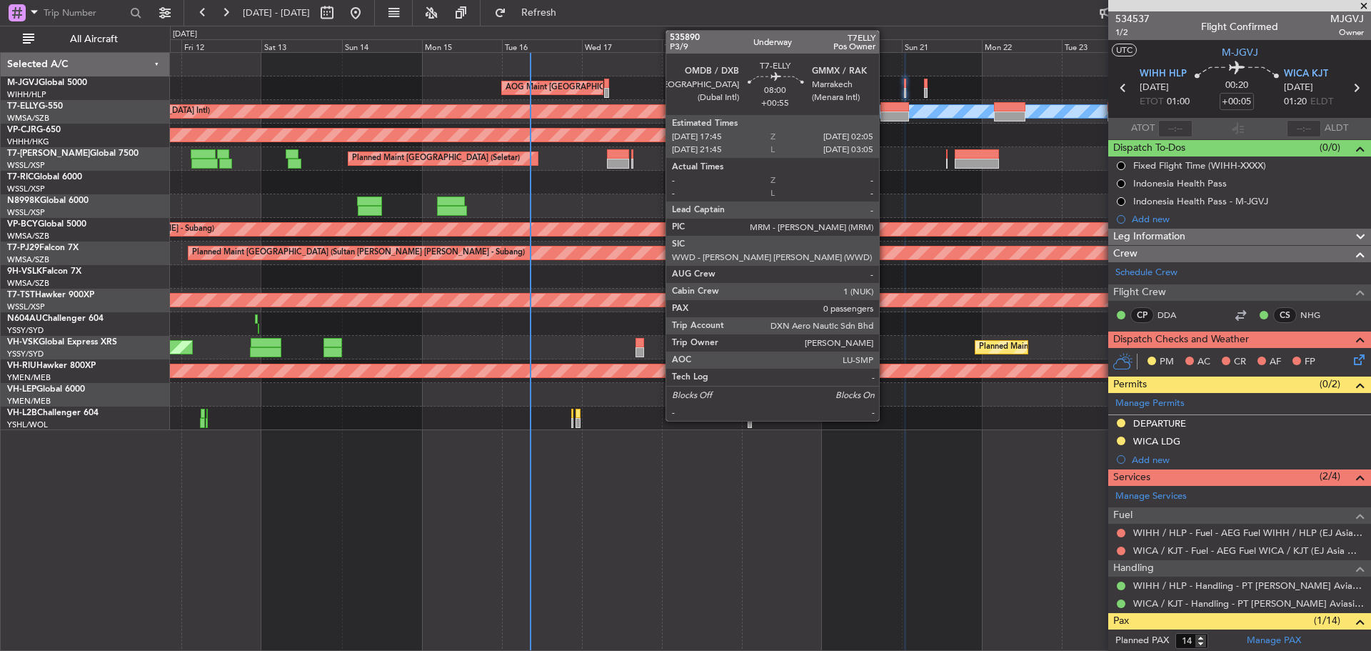
click at [886, 112] on div at bounding box center [895, 116] width 28 height 10
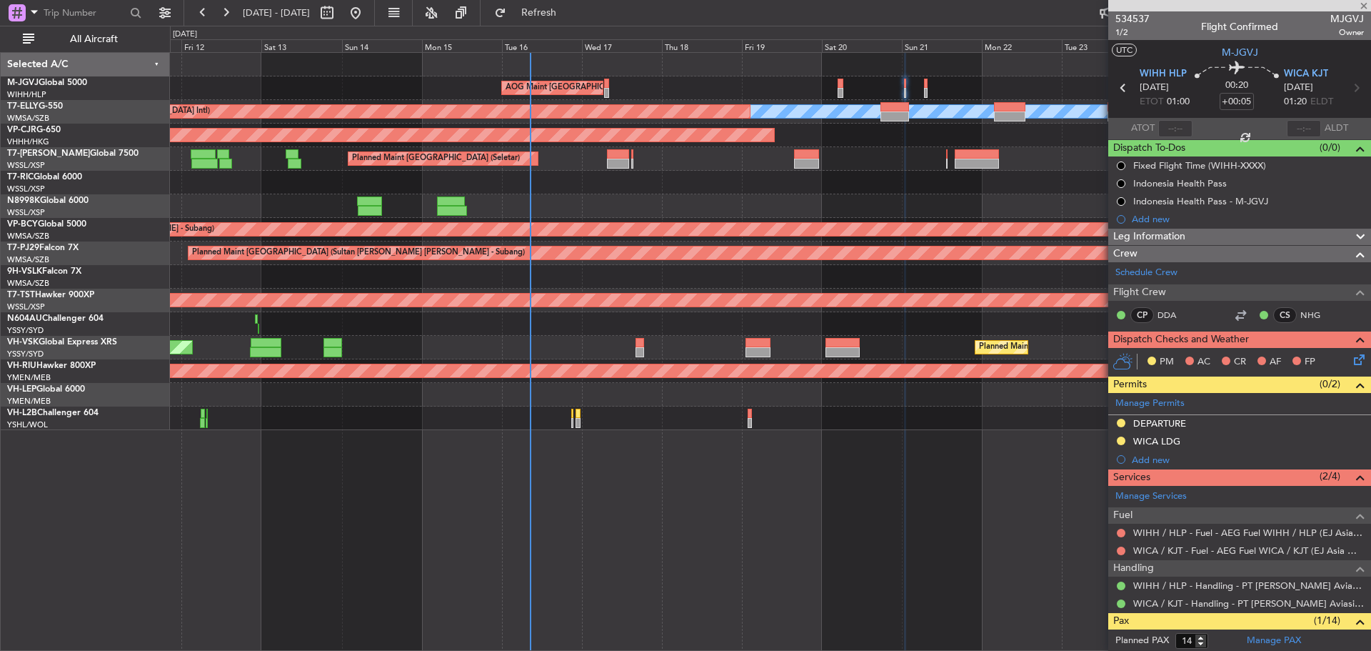
type input "+00:55"
type input "0"
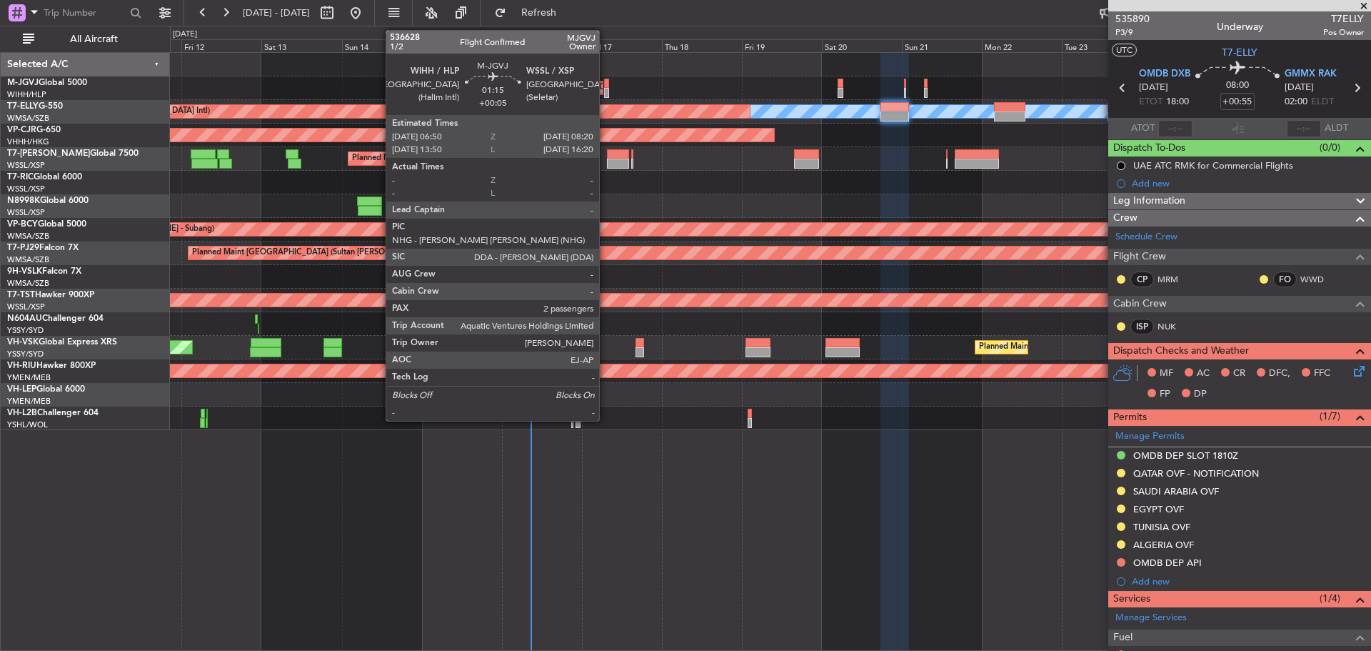
click at [606, 91] on div at bounding box center [607, 93] width 6 height 10
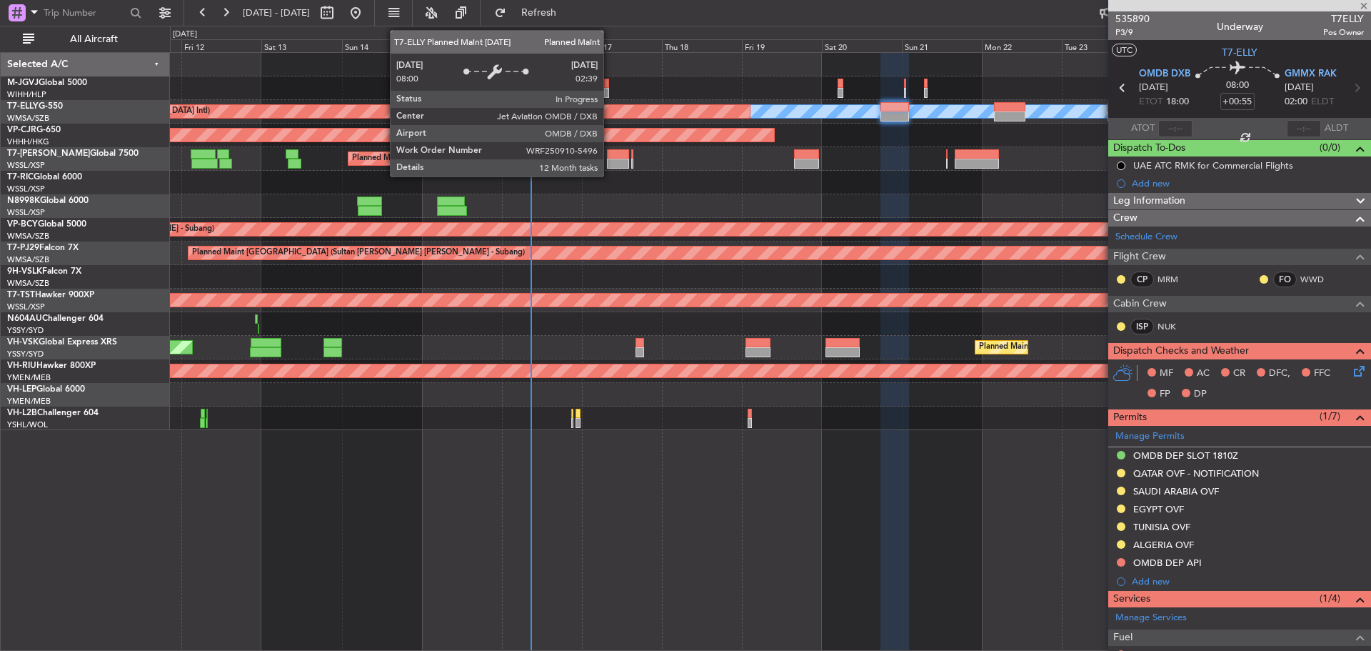
type input "+00:05"
type input "2"
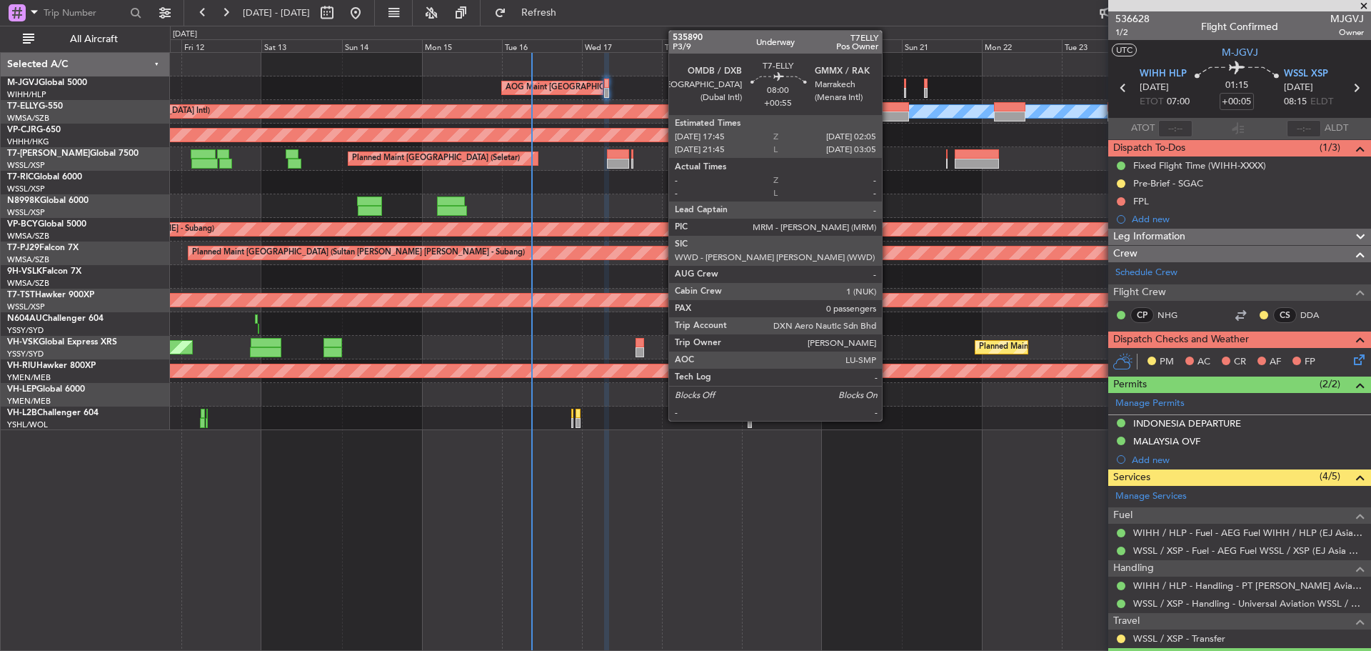
click at [889, 108] on div at bounding box center [895, 107] width 28 height 10
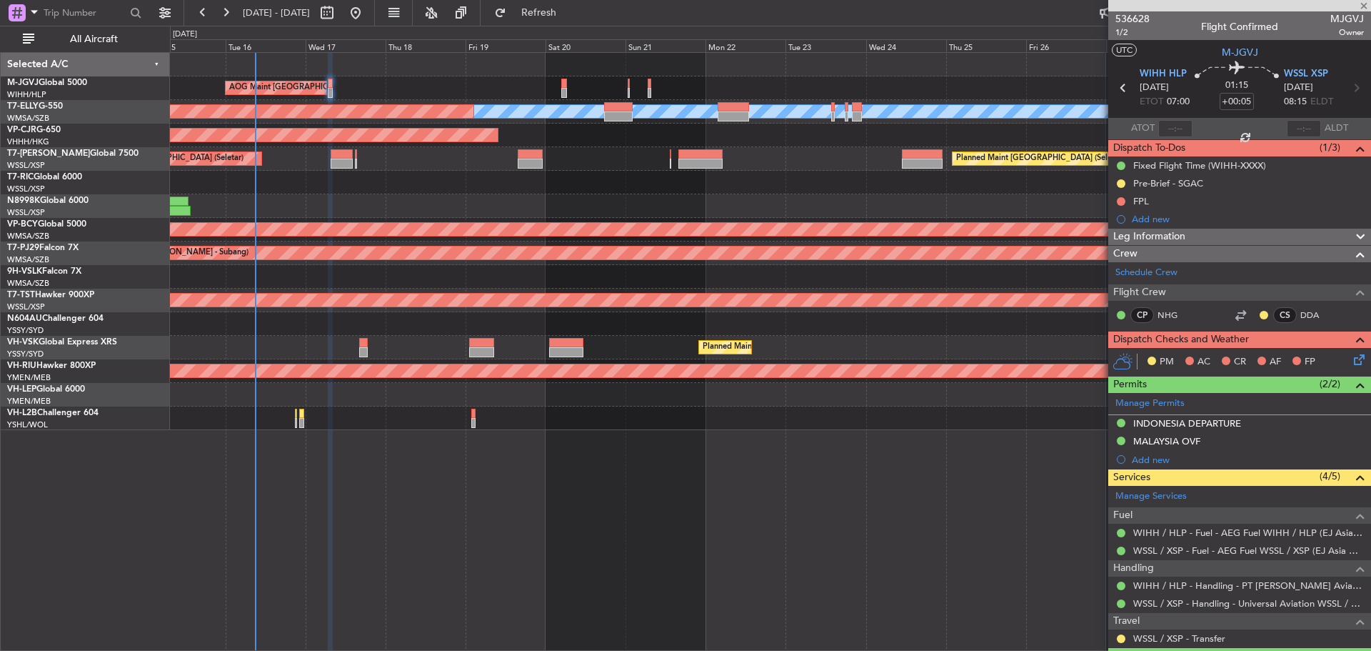
click at [731, 191] on div at bounding box center [770, 183] width 1201 height 24
type input "+00:55"
type input "0"
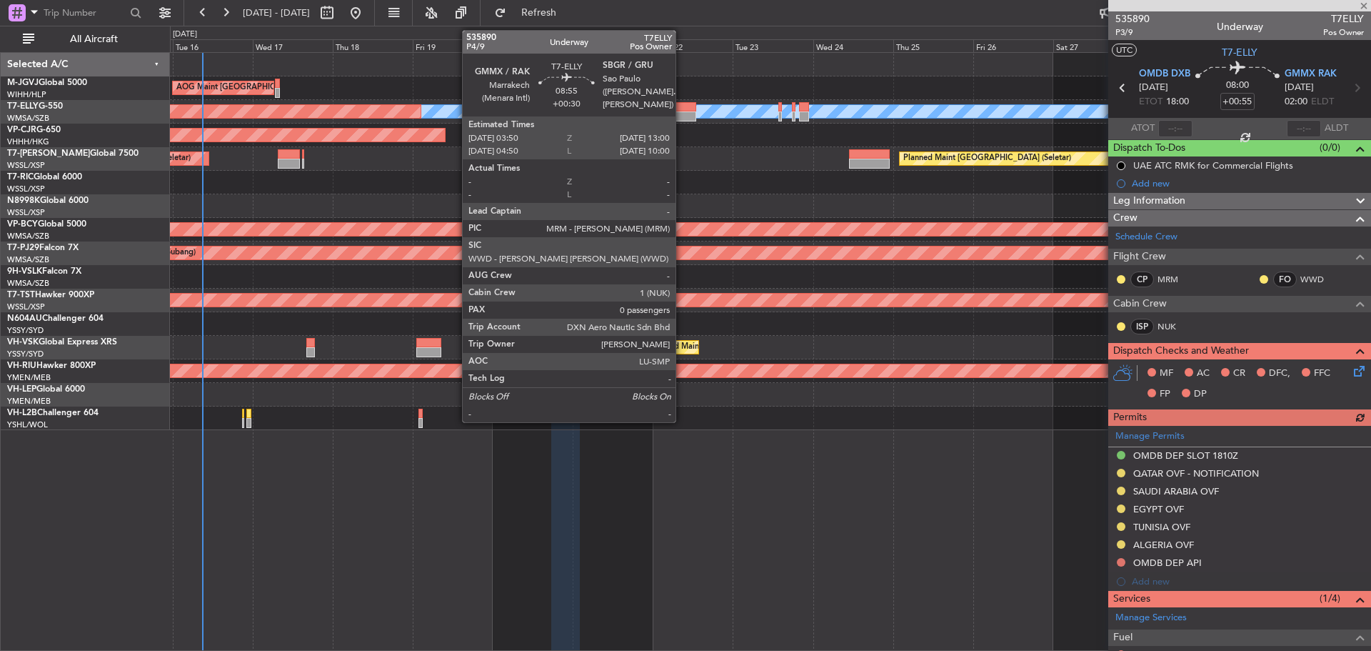
click at [682, 114] on div at bounding box center [680, 116] width 31 height 10
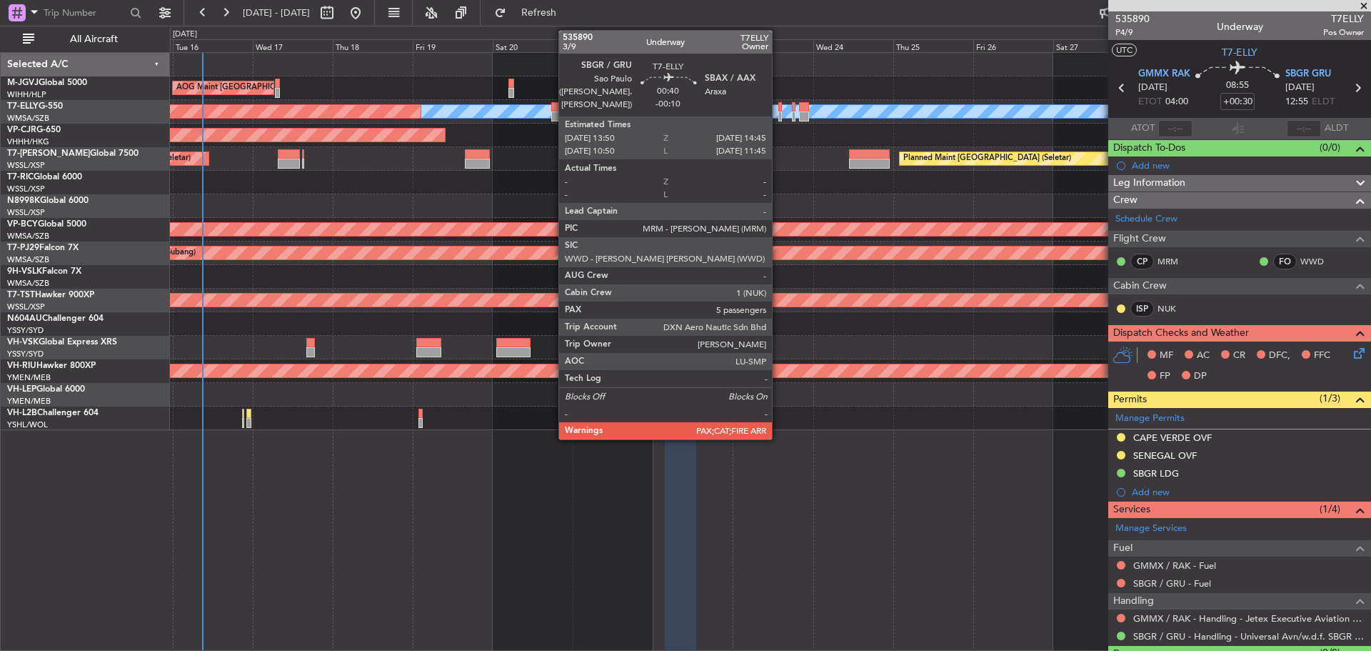
click at [779, 119] on div at bounding box center [781, 116] width 4 height 10
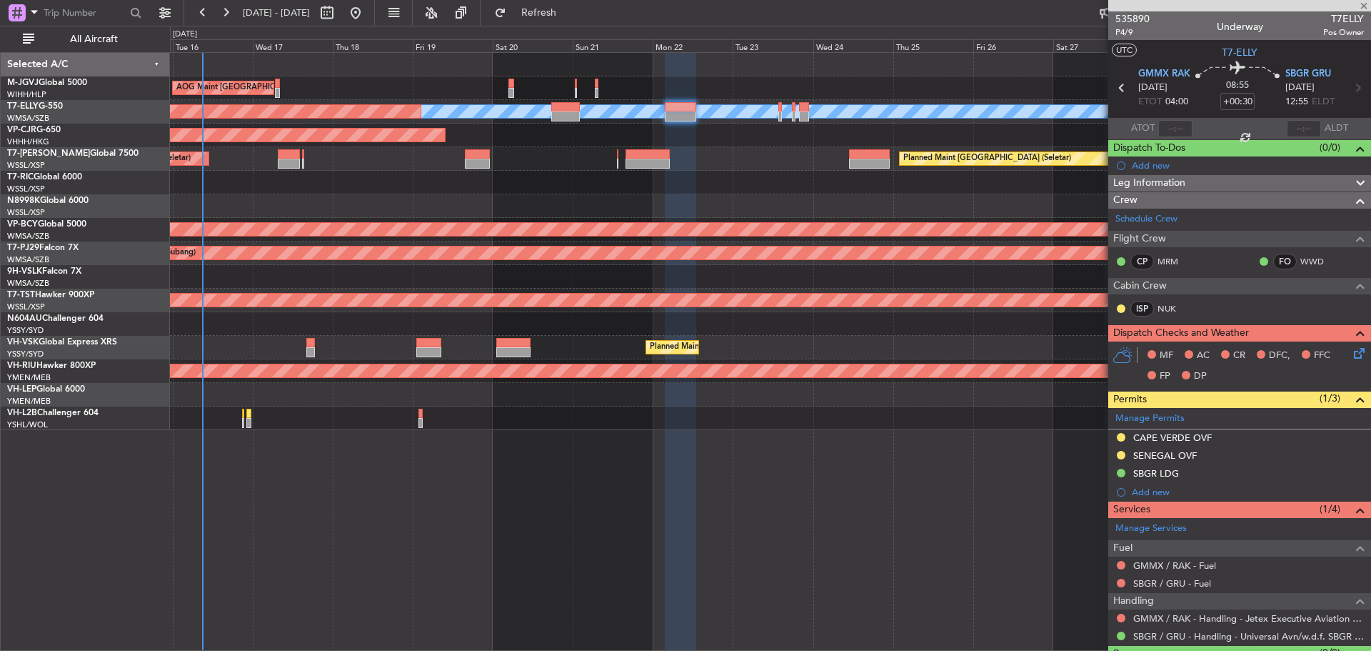
type input "-00:10"
type input "5"
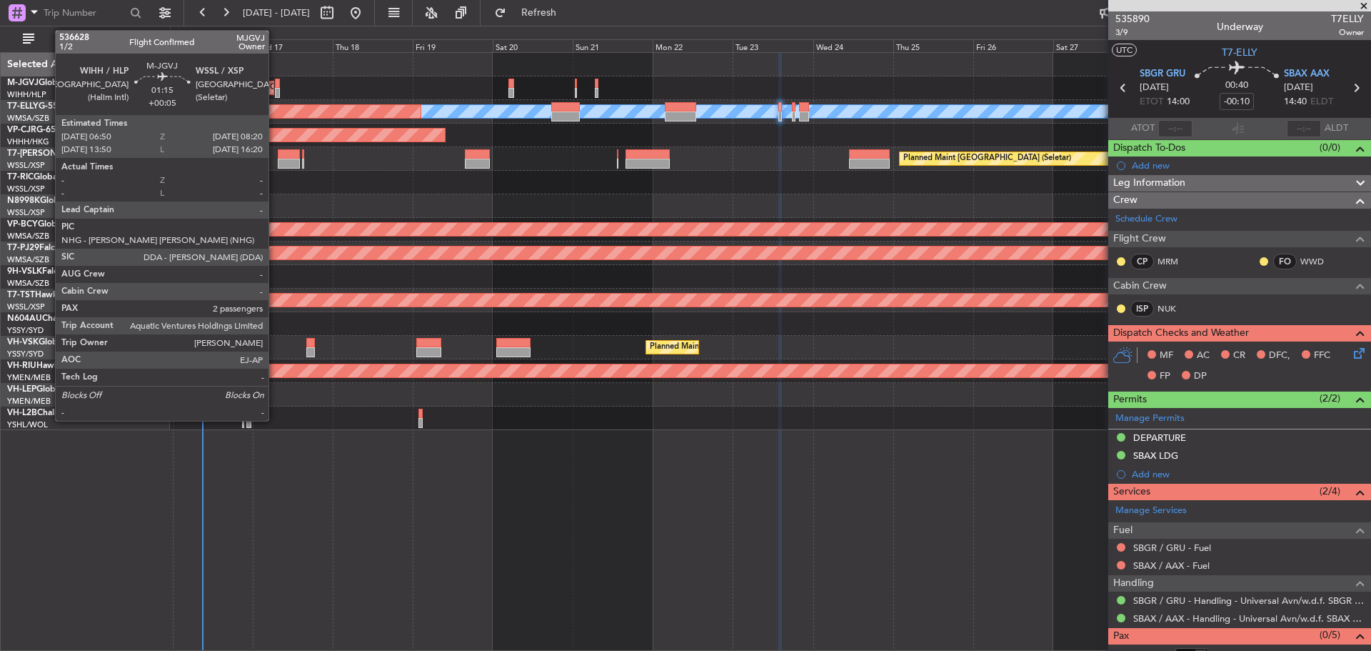
click at [275, 91] on div at bounding box center [278, 93] width 6 height 10
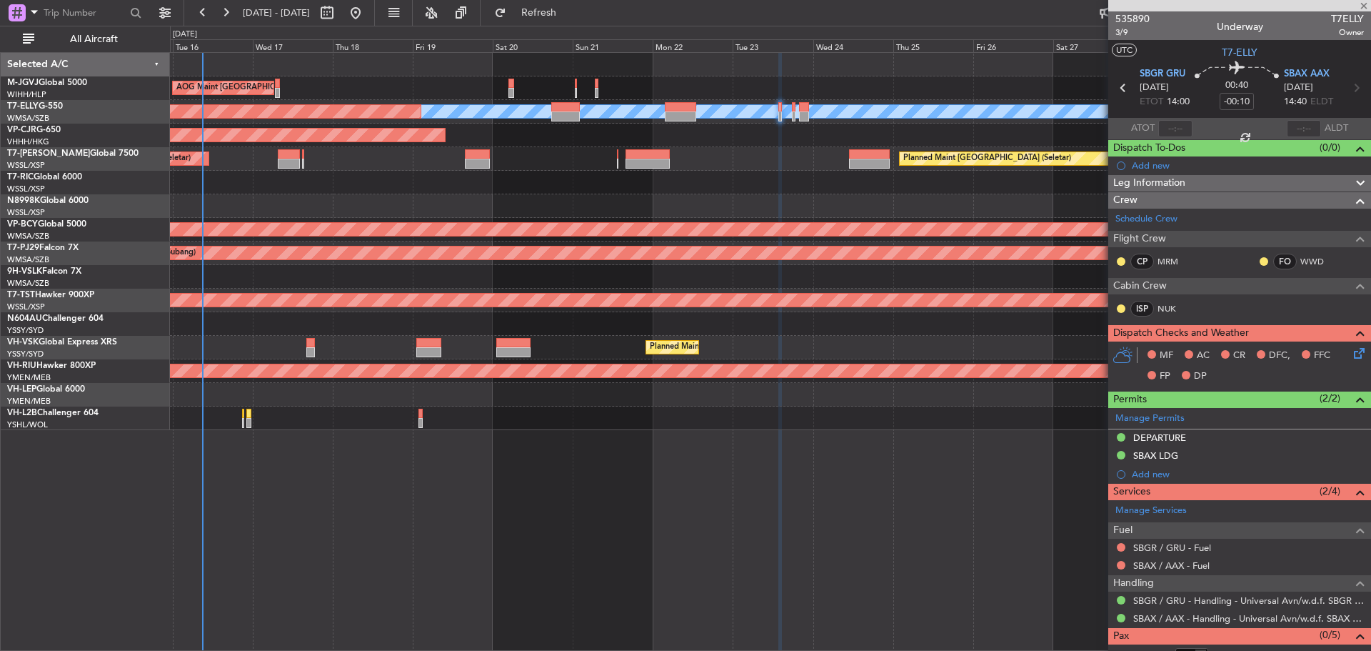
type input "+00:05"
type input "2"
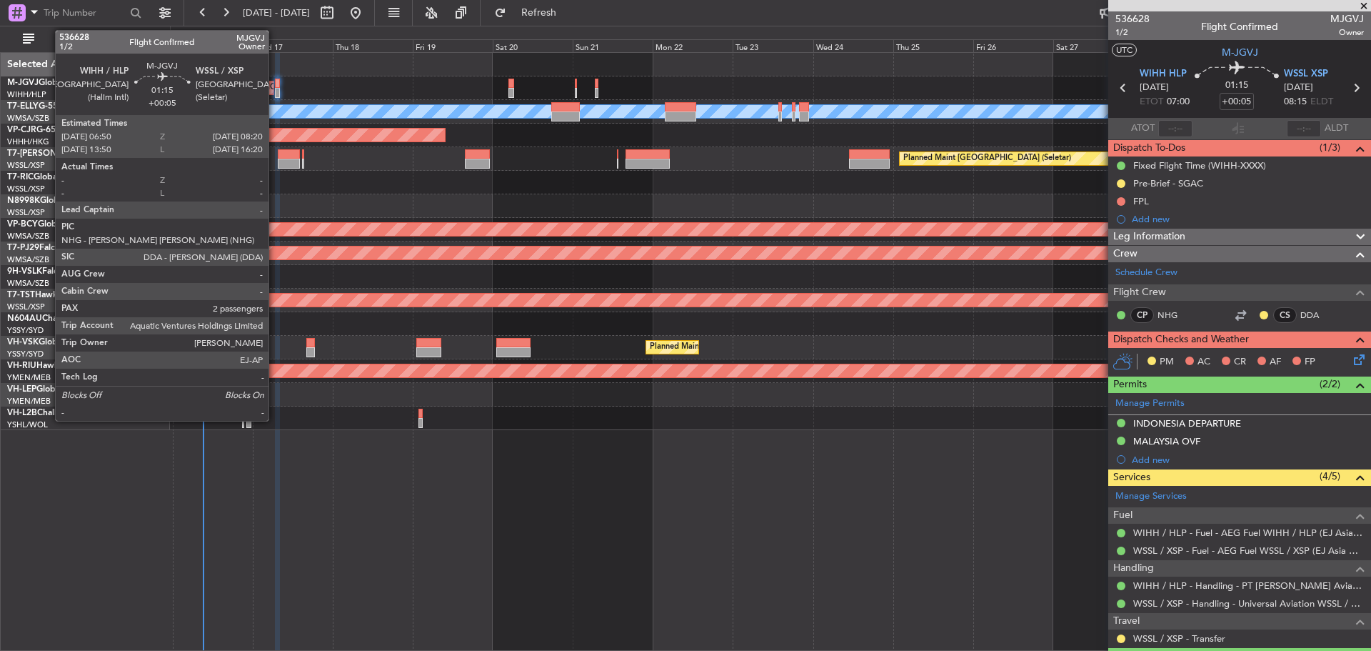
click at [275, 91] on div at bounding box center [278, 93] width 6 height 10
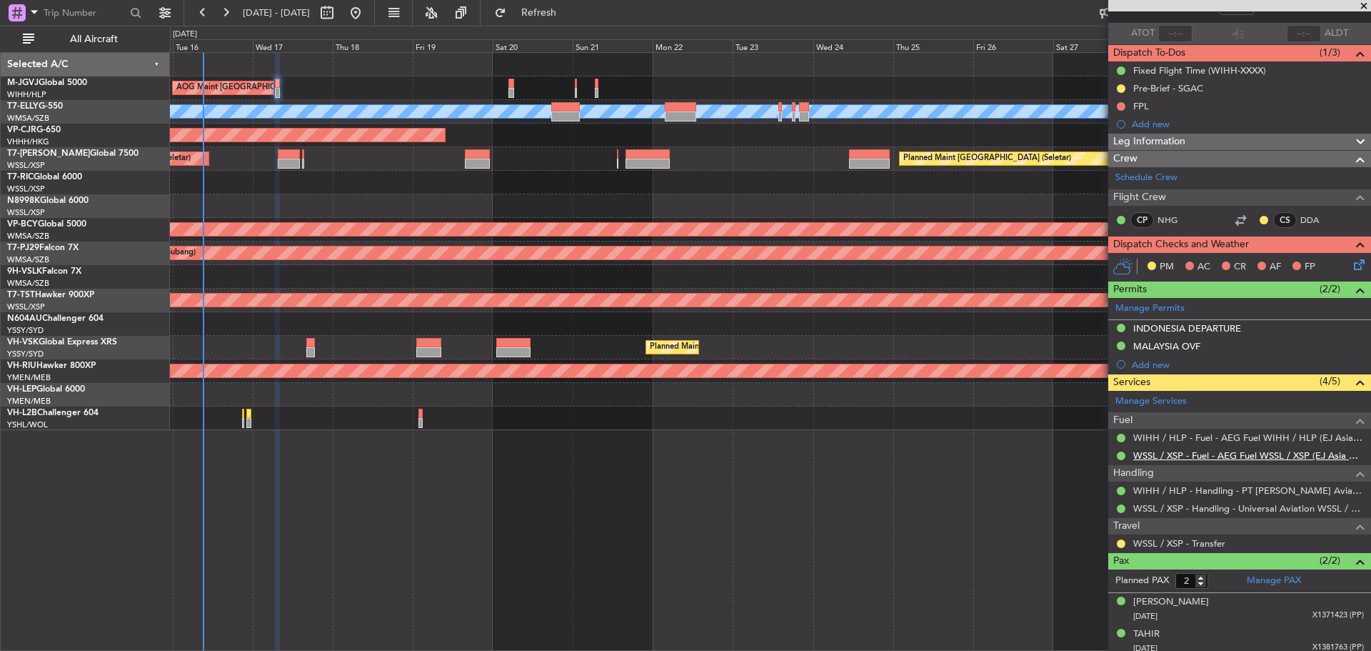
scroll to position [101, 0]
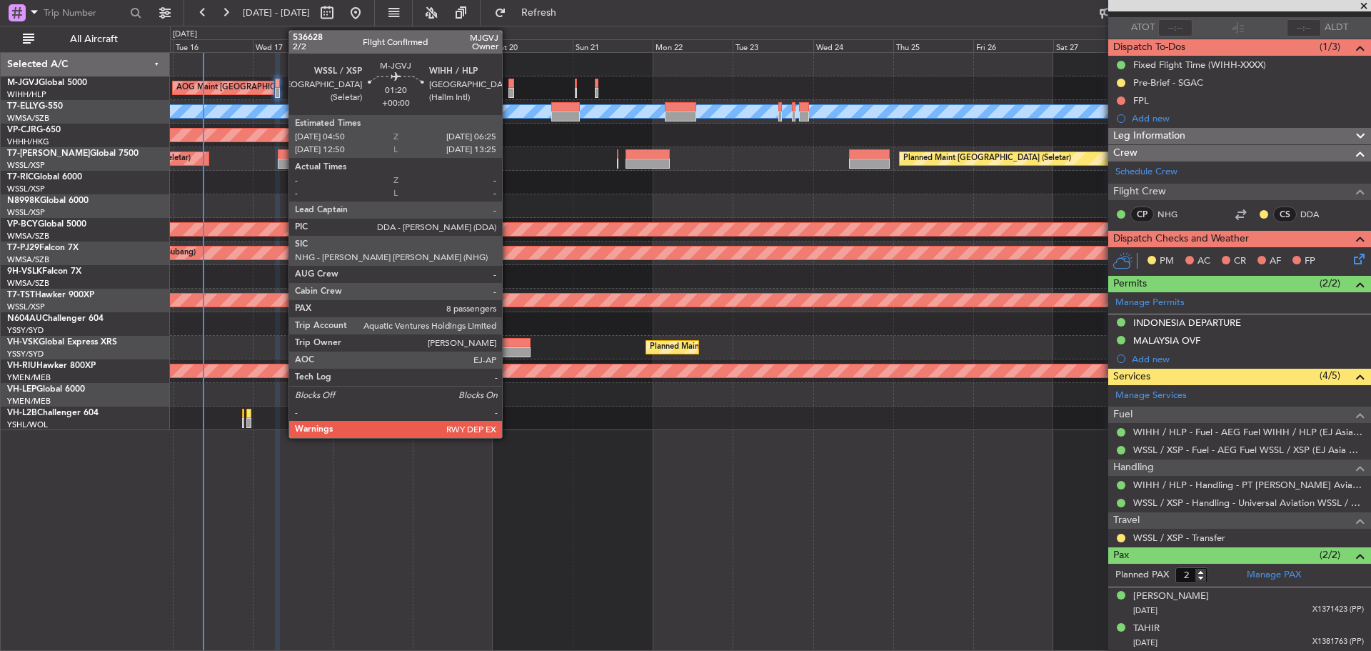
click at [509, 85] on div at bounding box center [512, 84] width 6 height 10
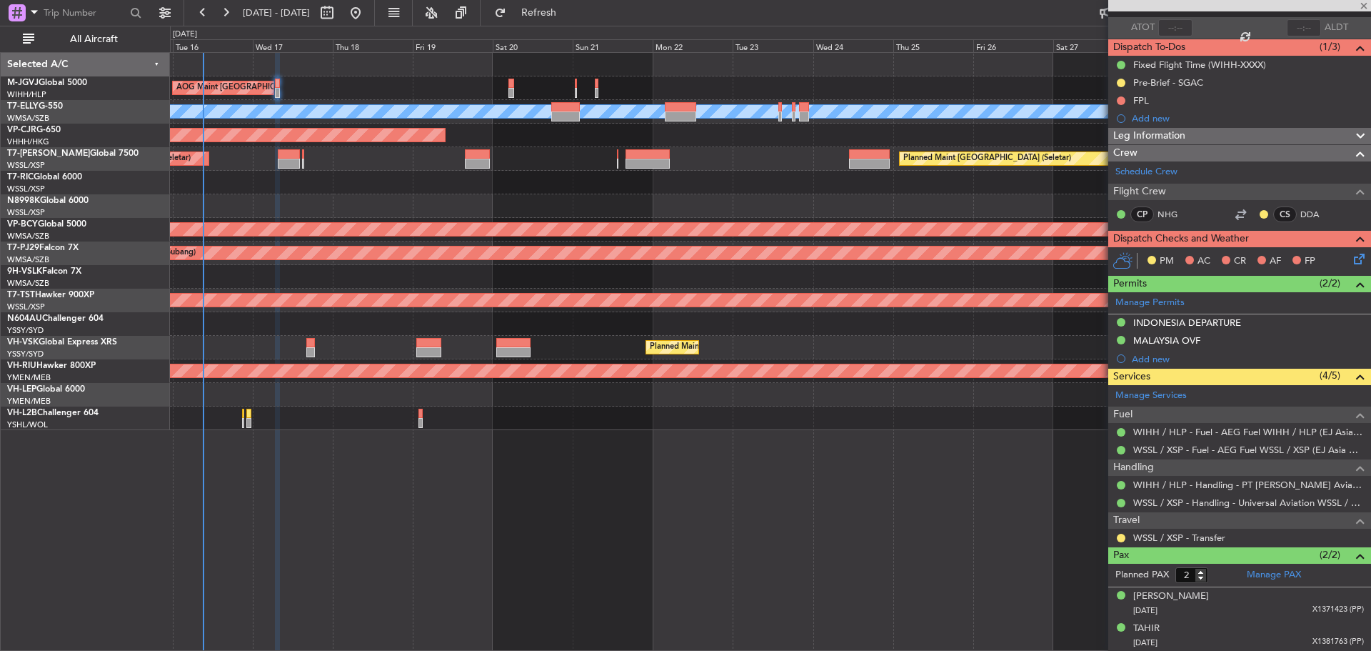
type input "8"
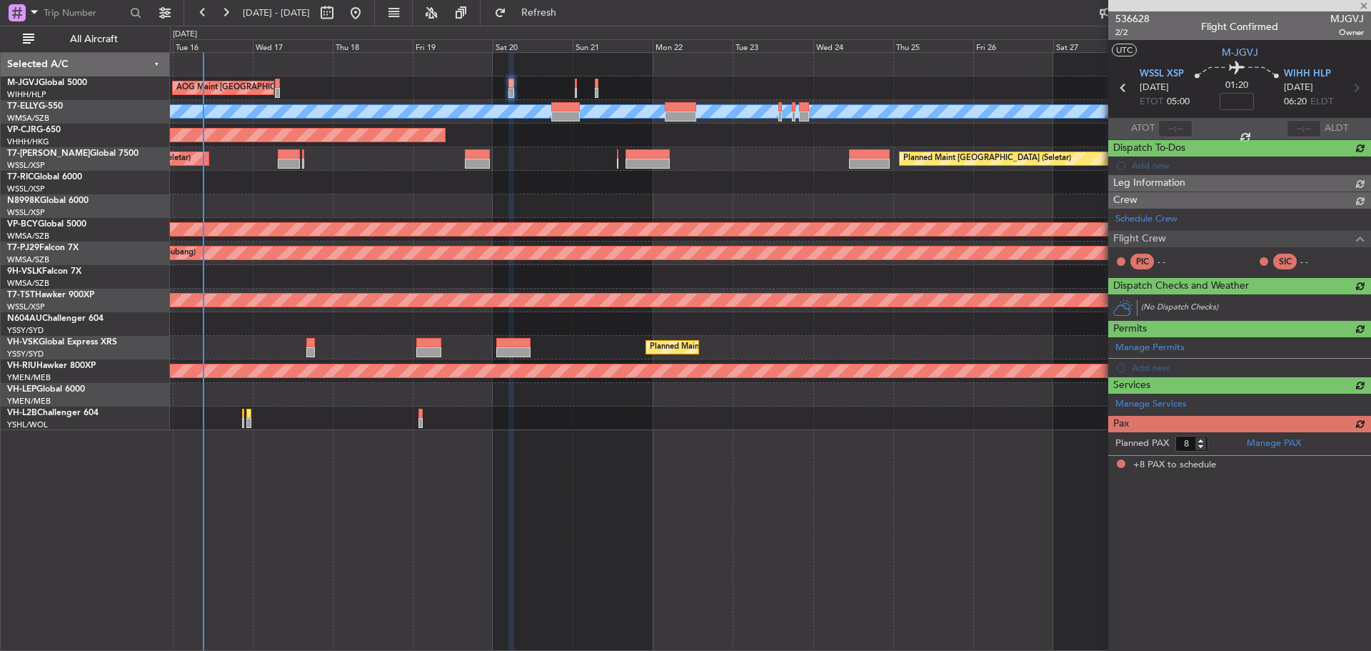
scroll to position [0, 0]
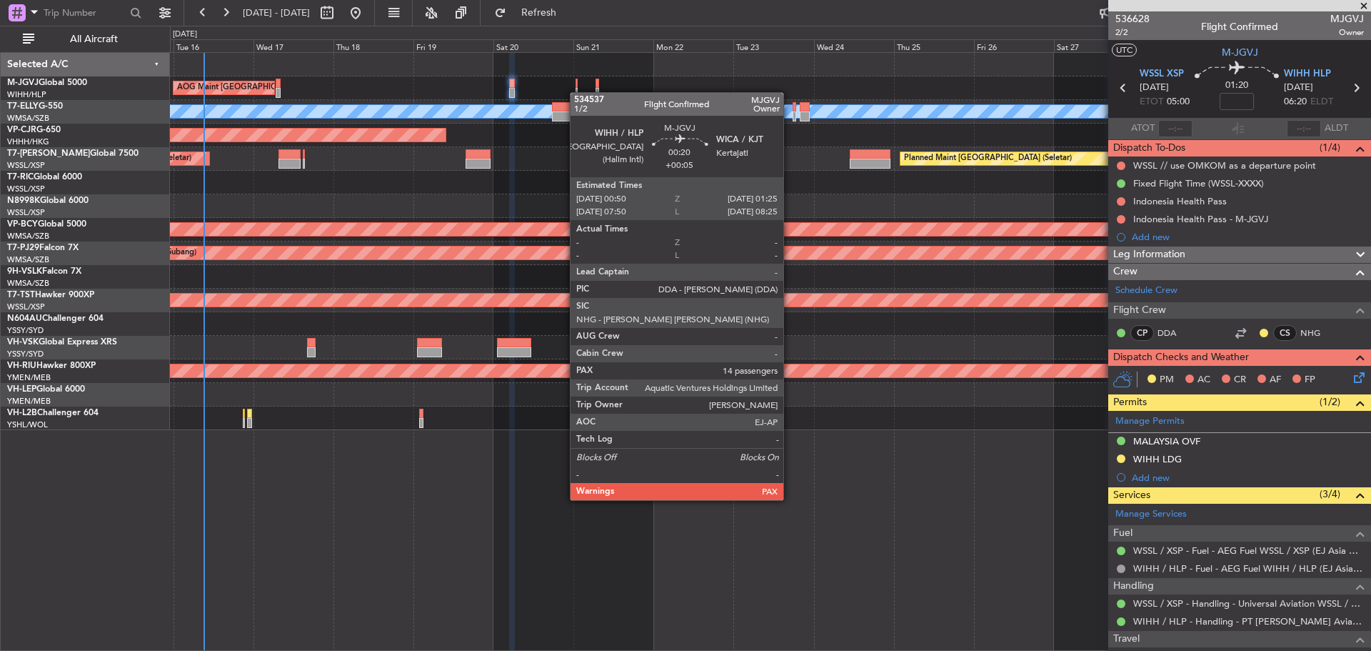
click at [577, 92] on div at bounding box center [577, 93] width 2 height 10
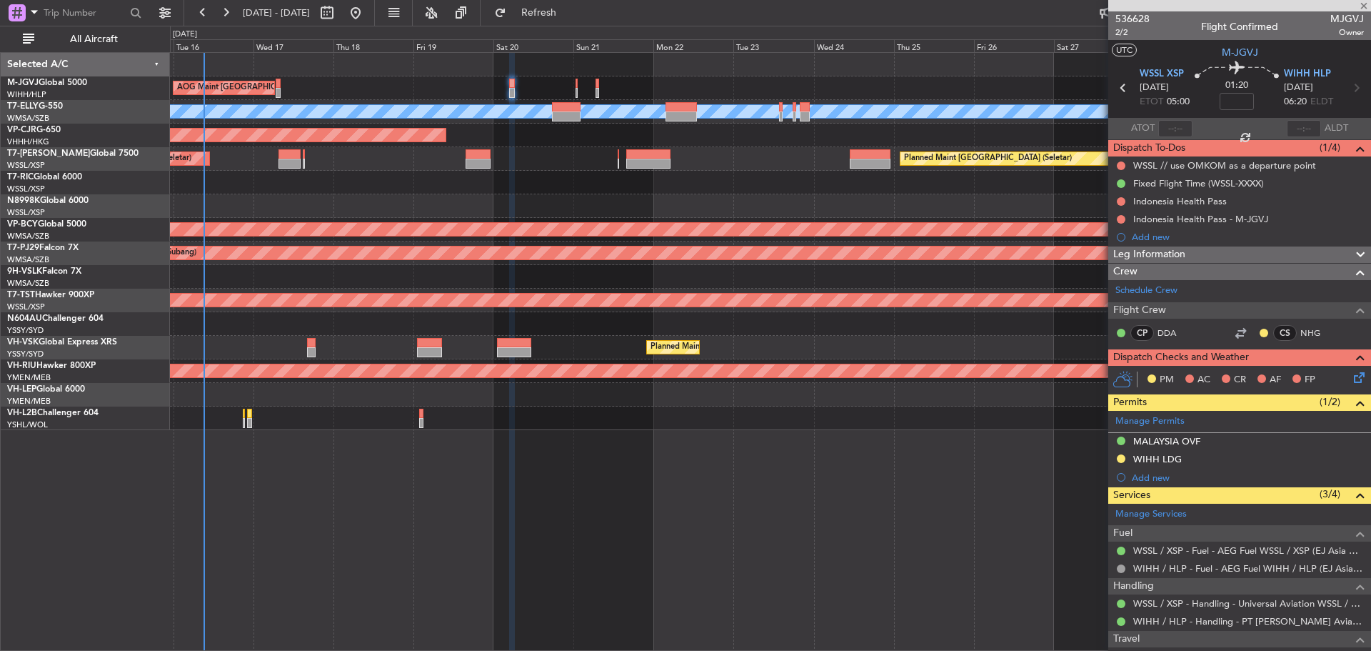
type input "+00:05"
type input "14"
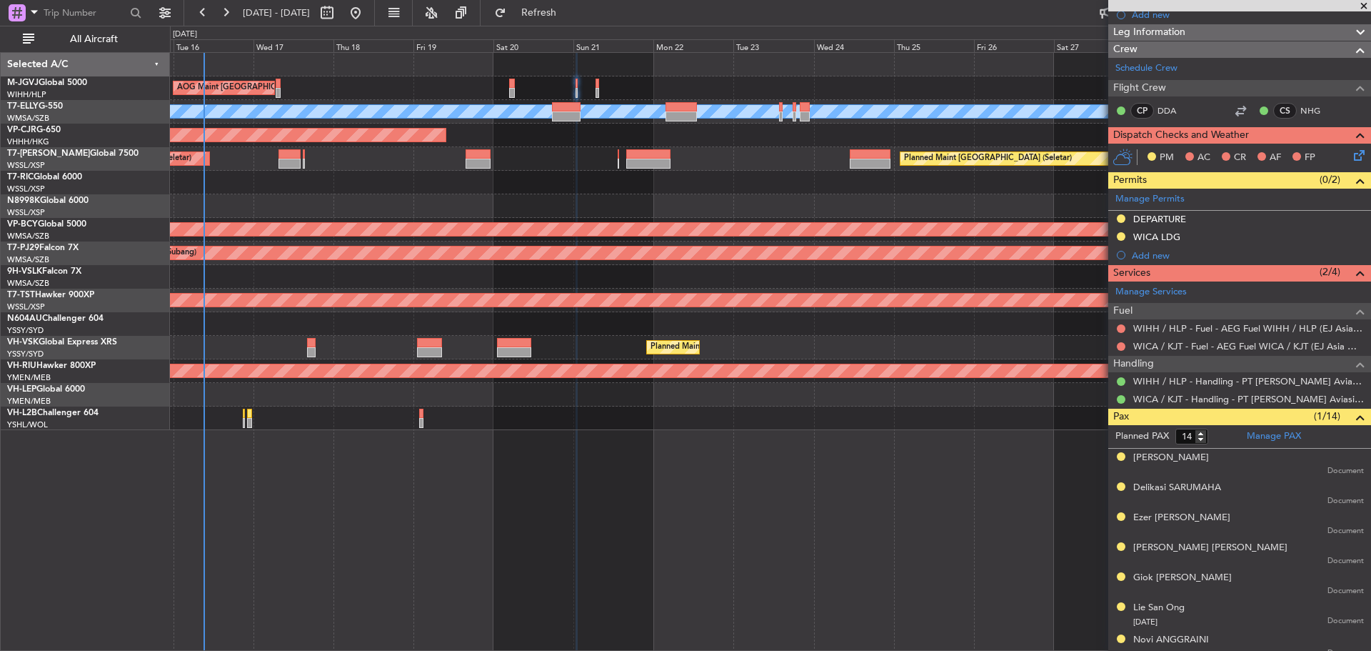
scroll to position [426, 0]
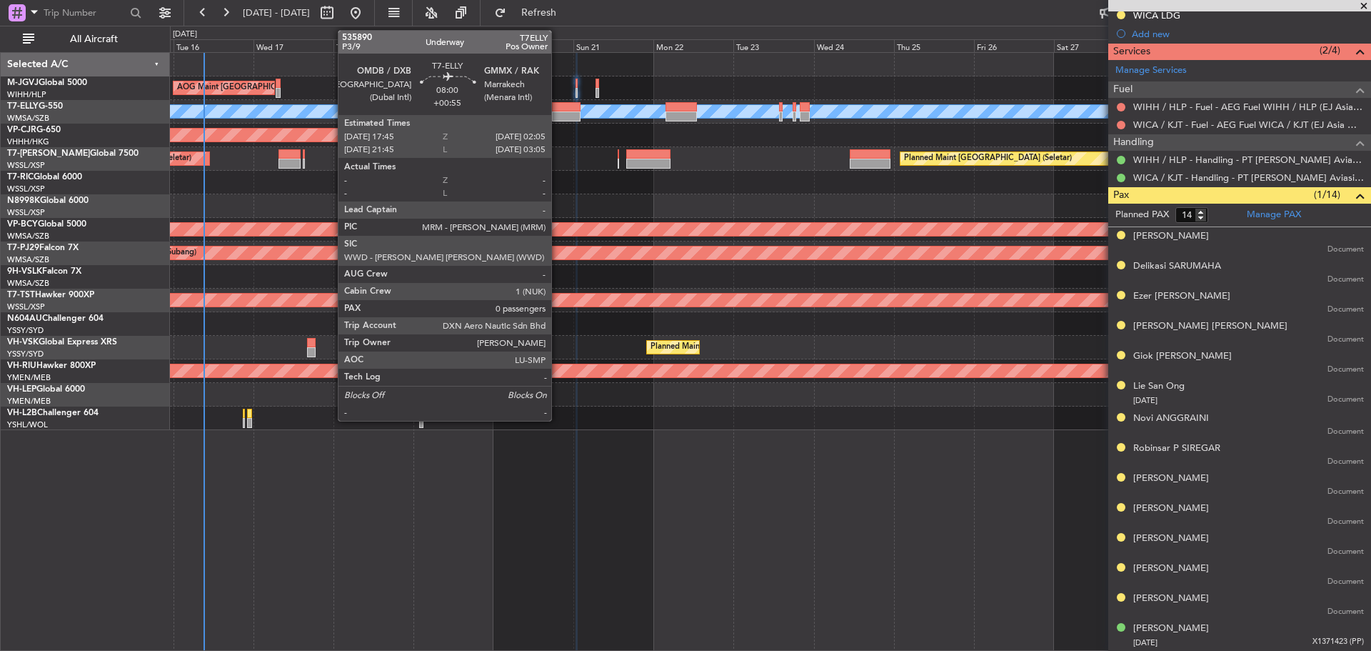
click at [558, 115] on div at bounding box center [566, 116] width 28 height 10
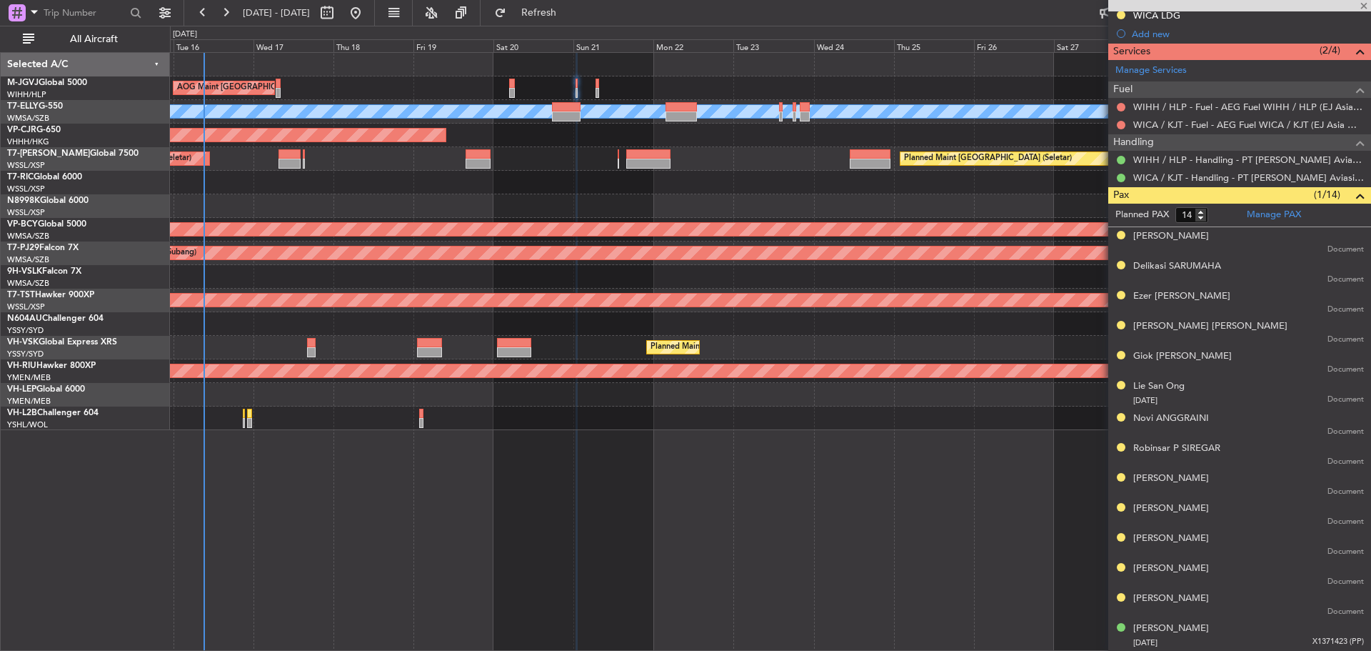
type input "+00:55"
type input "0"
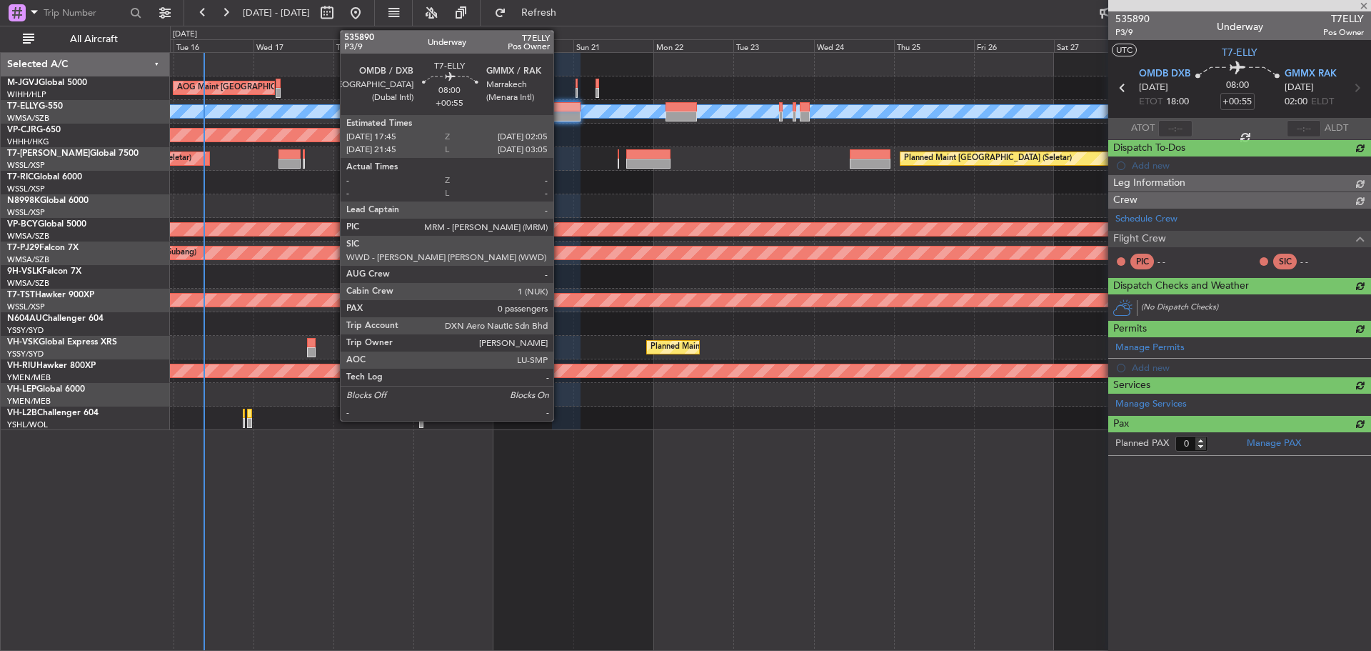
scroll to position [0, 0]
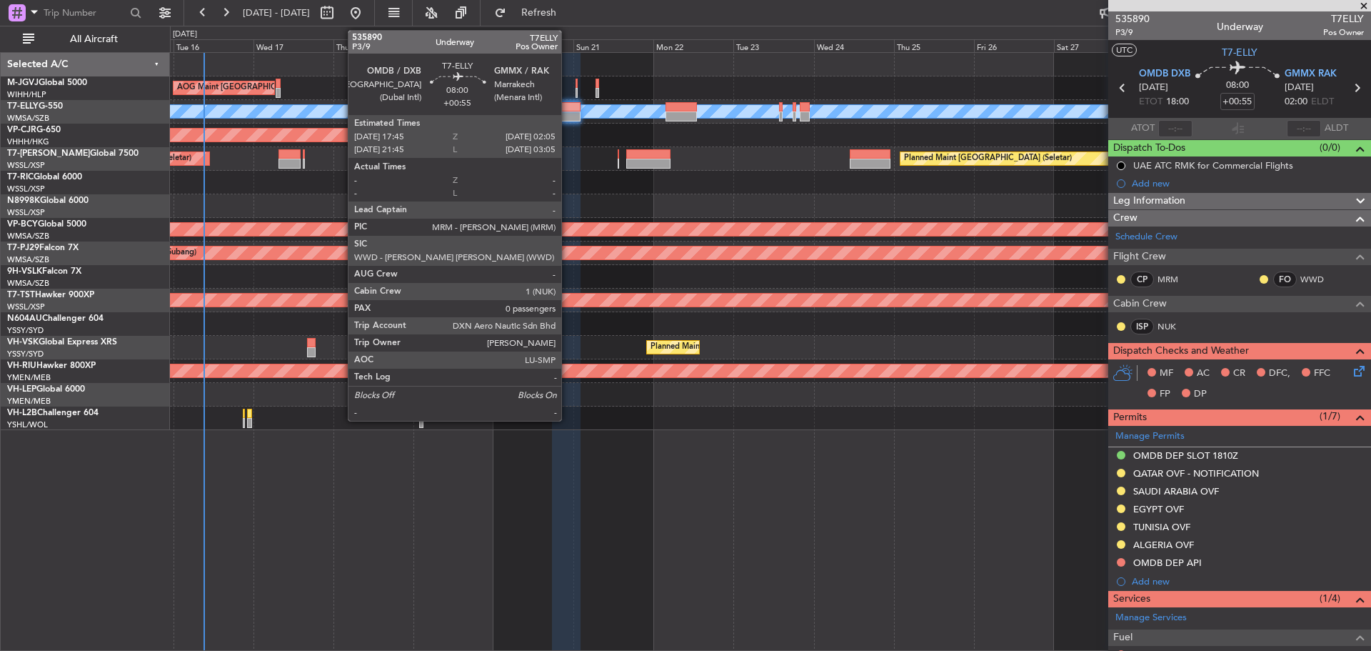
click at [568, 114] on div at bounding box center [566, 116] width 28 height 10
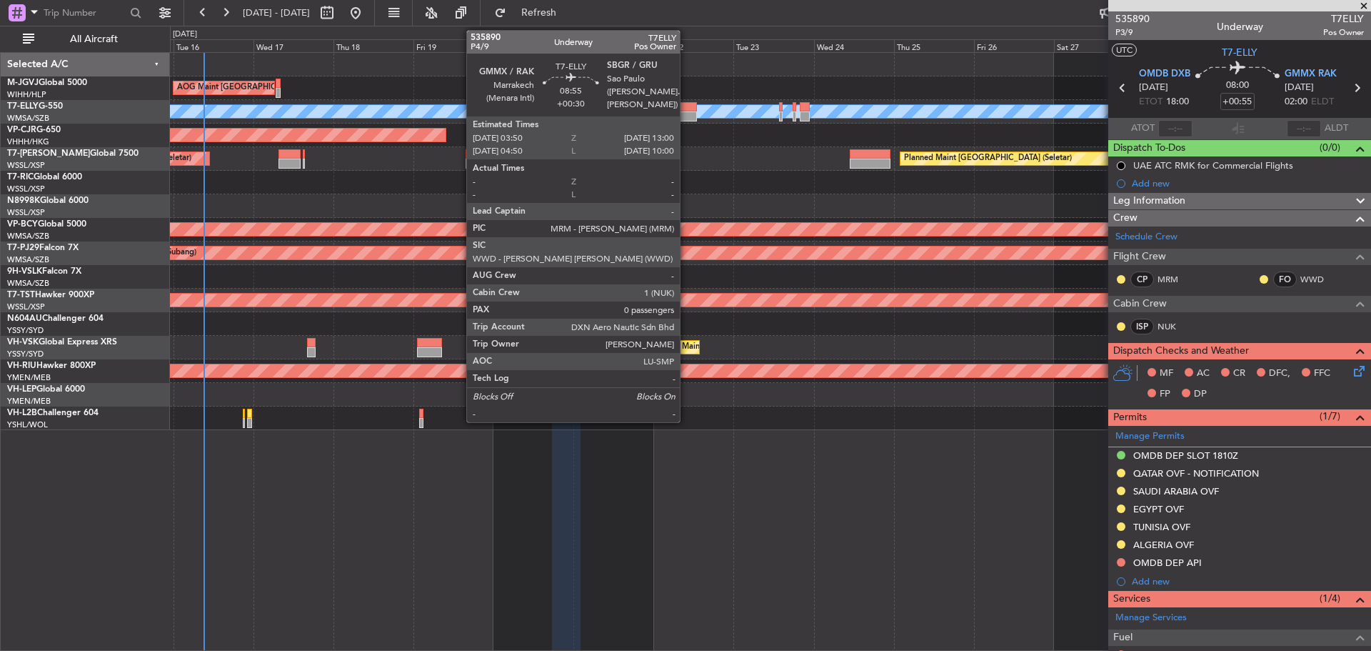
click at [686, 113] on div at bounding box center [681, 116] width 31 height 10
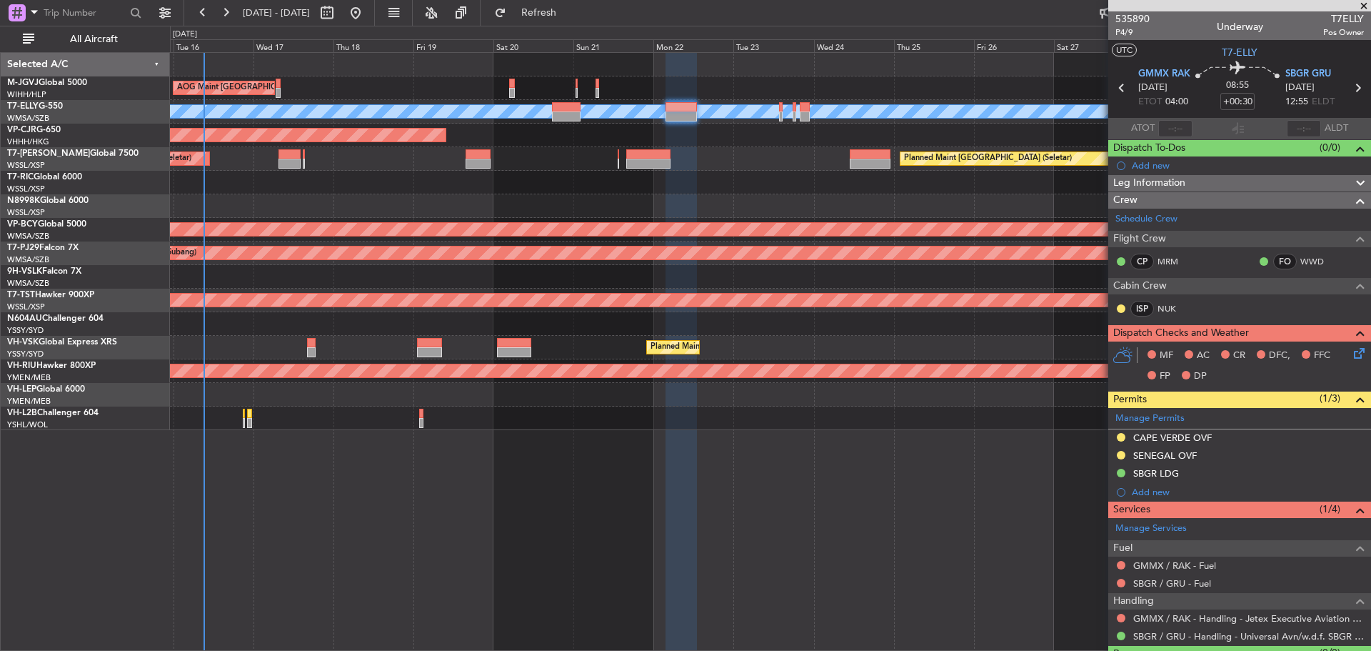
click at [571, 124] on div "Planned Maint [GEOGRAPHIC_DATA] ([GEOGRAPHIC_DATA] Intl)" at bounding box center [770, 136] width 1201 height 24
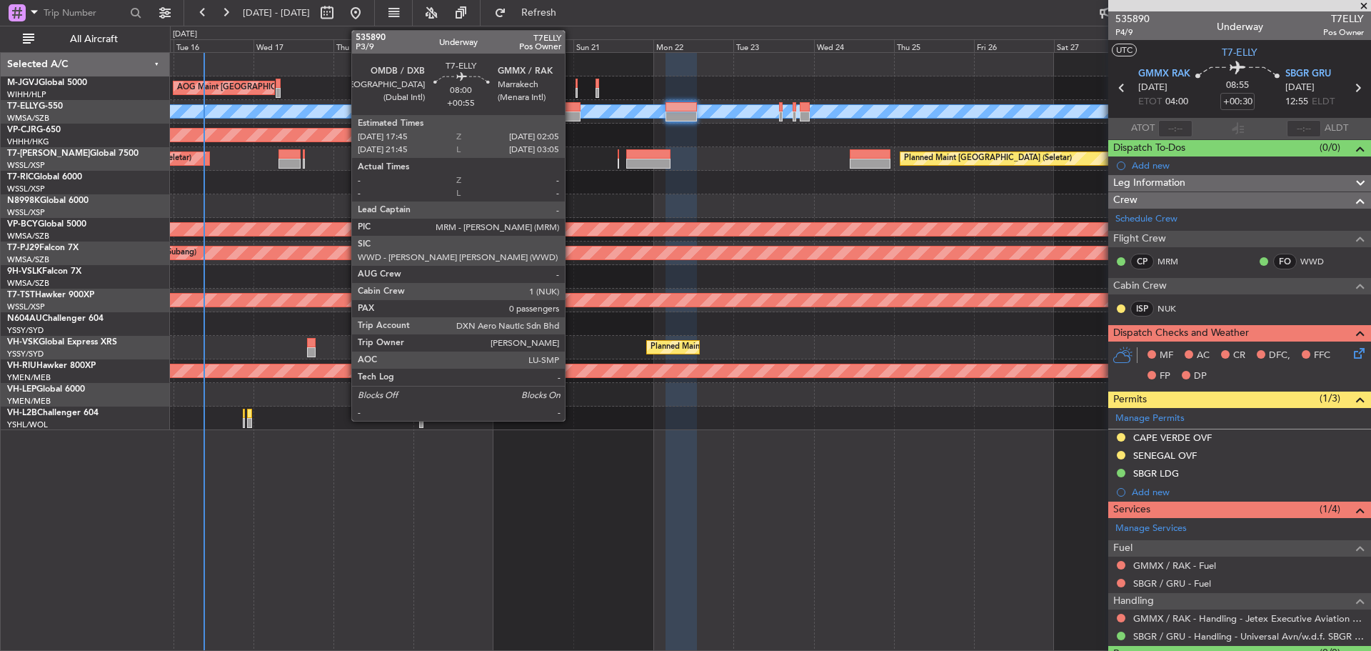
click at [571, 121] on div at bounding box center [566, 116] width 28 height 10
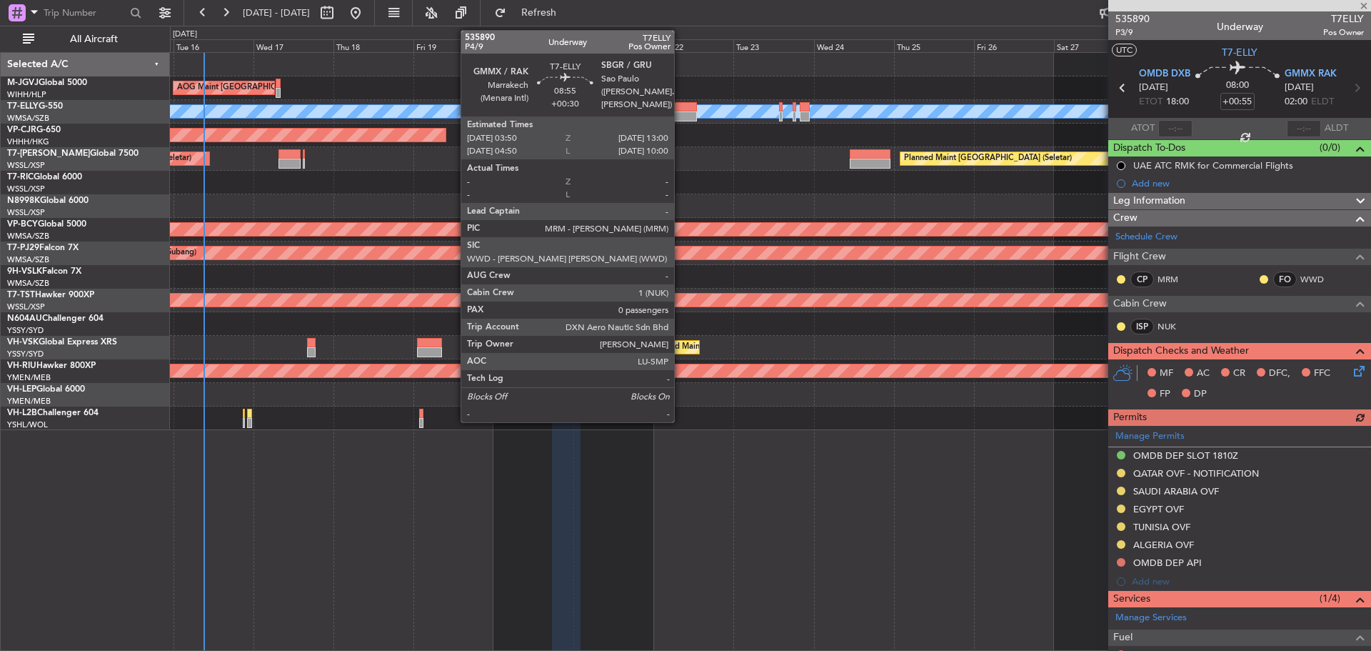
click at [681, 119] on div at bounding box center [681, 116] width 31 height 10
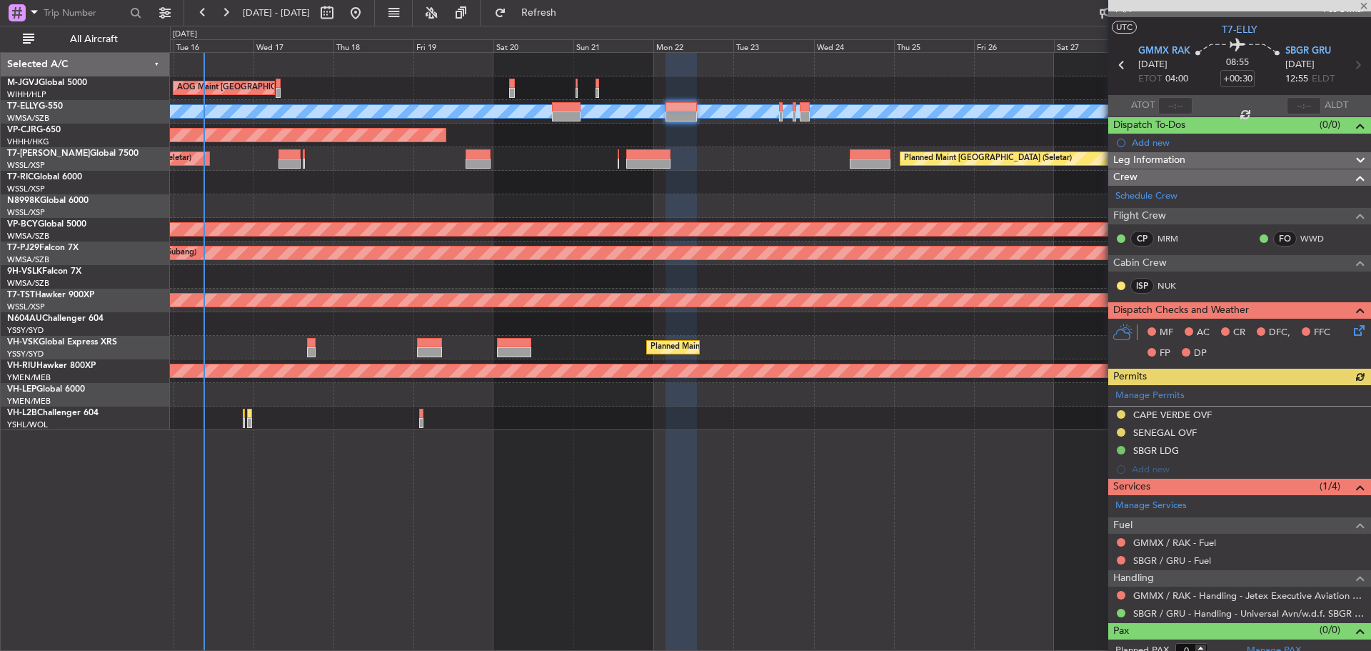
scroll to position [34, 0]
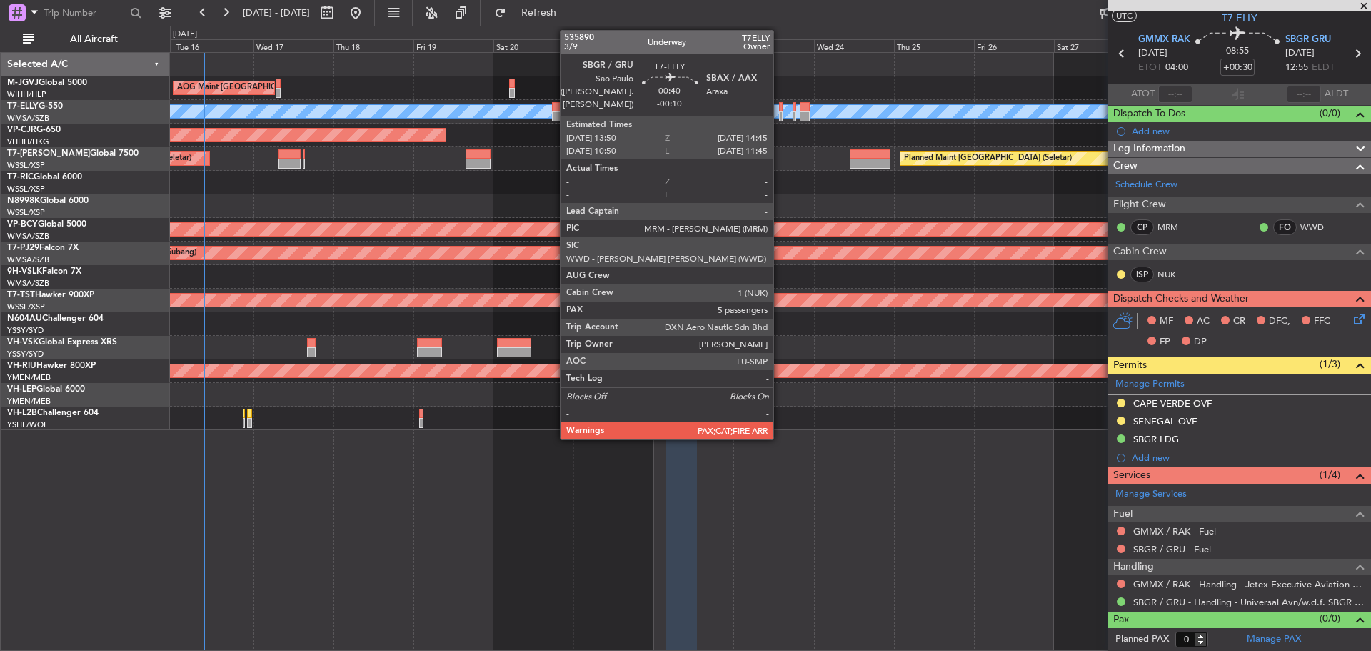
click at [780, 112] on div at bounding box center [781, 116] width 4 height 10
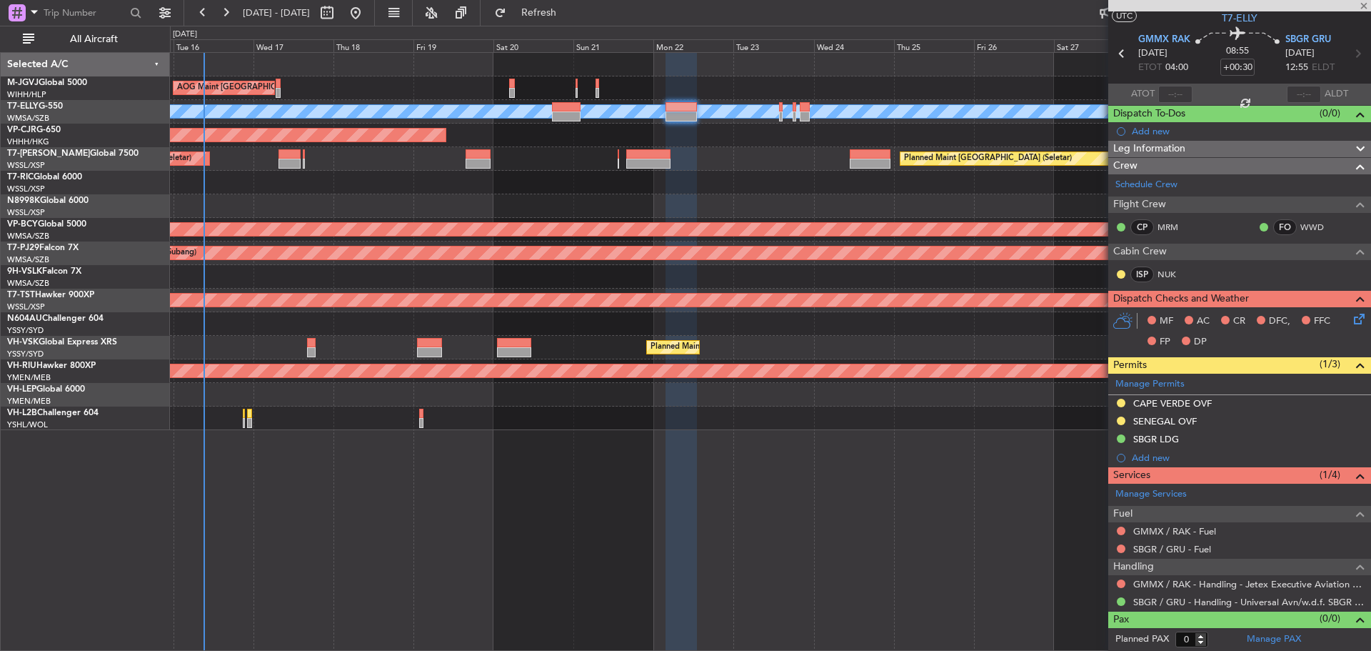
type input "-00:10"
type input "5"
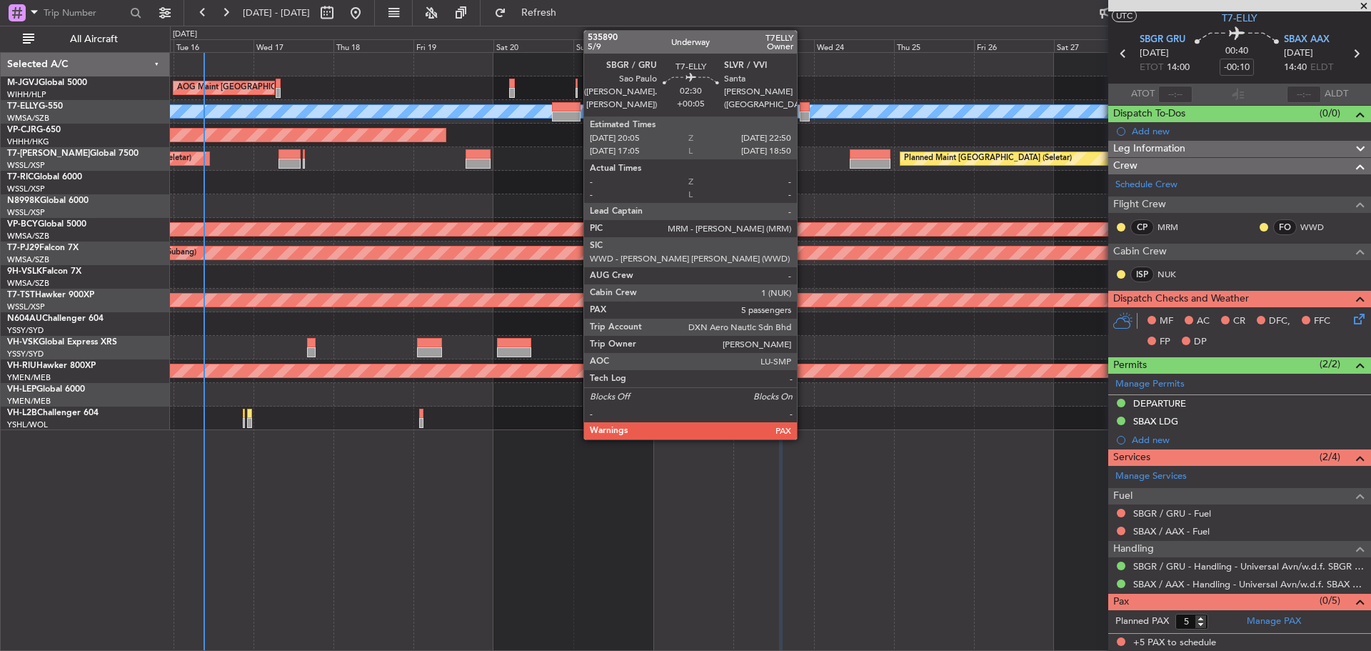
click at [804, 114] on div at bounding box center [804, 116] width 9 height 10
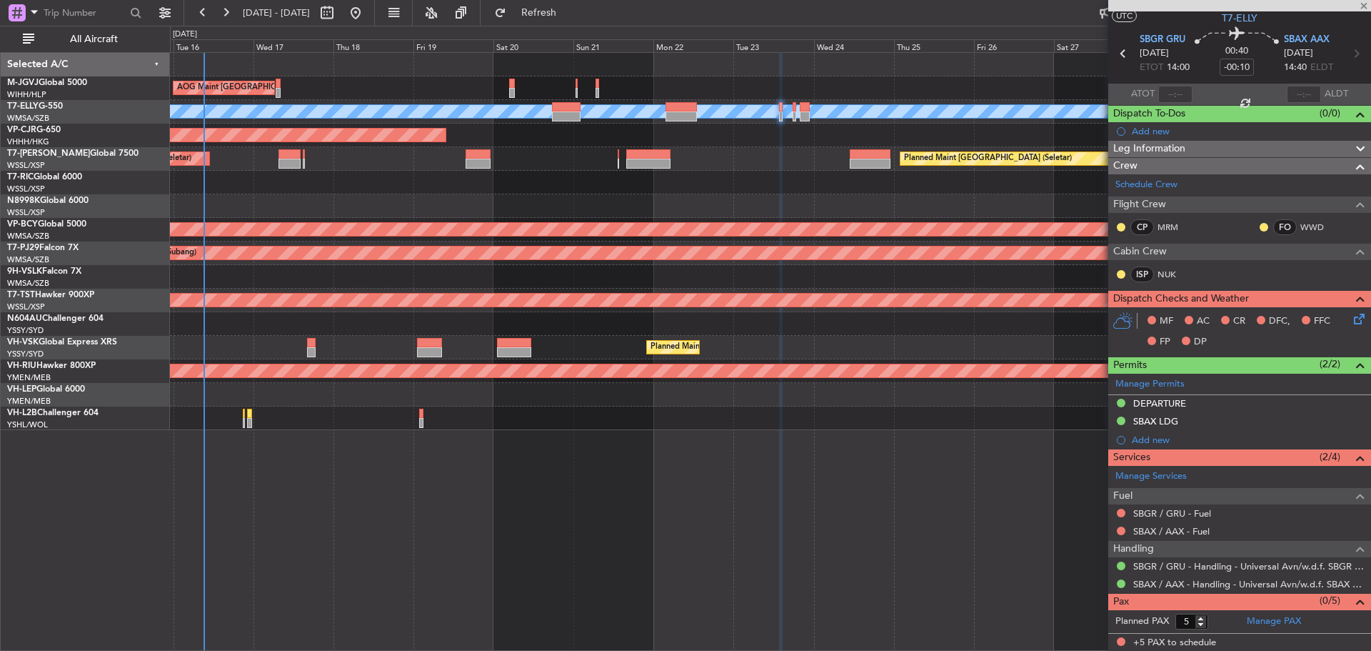
type input "+00:05"
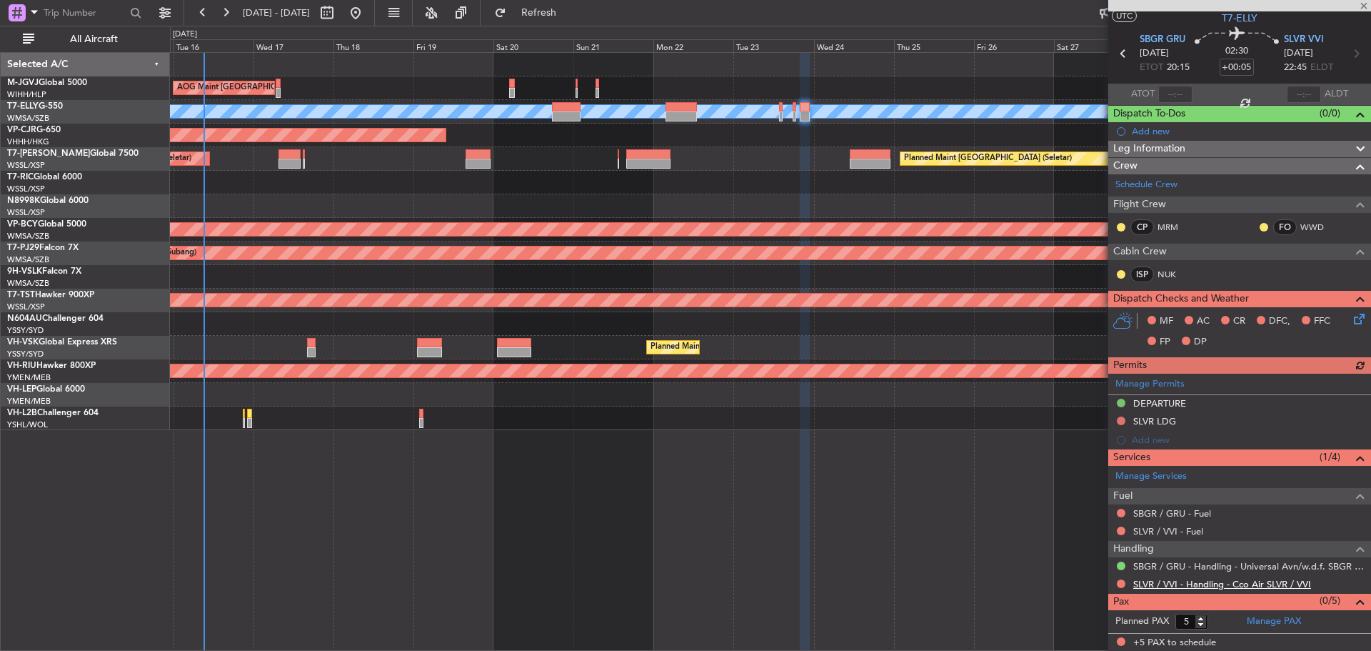
click at [1176, 586] on link "SLVR / VVI - Handling - Cco Air SLVR / VVI" at bounding box center [1223, 584] width 178 height 12
